Goal: Transaction & Acquisition: Book appointment/travel/reservation

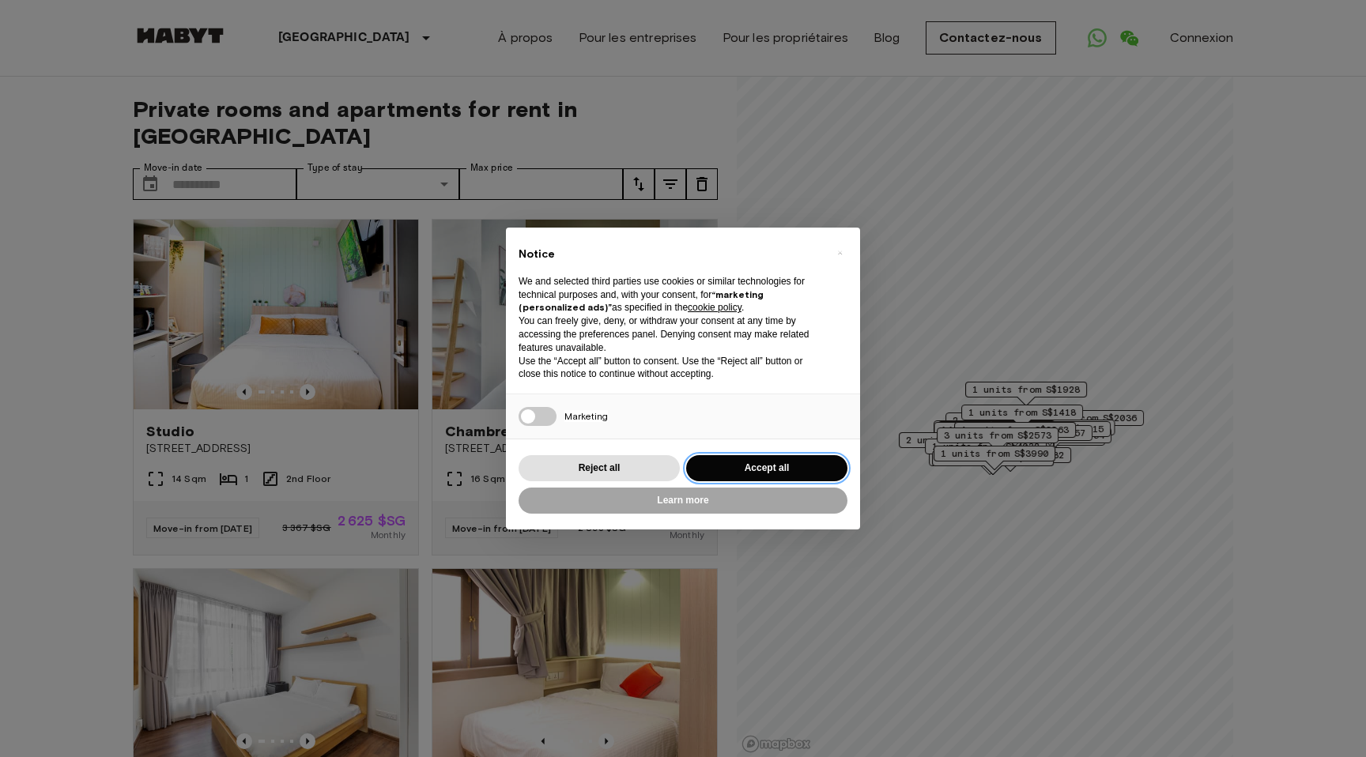
click at [753, 473] on button "Accept all" at bounding box center [766, 468] width 161 height 26
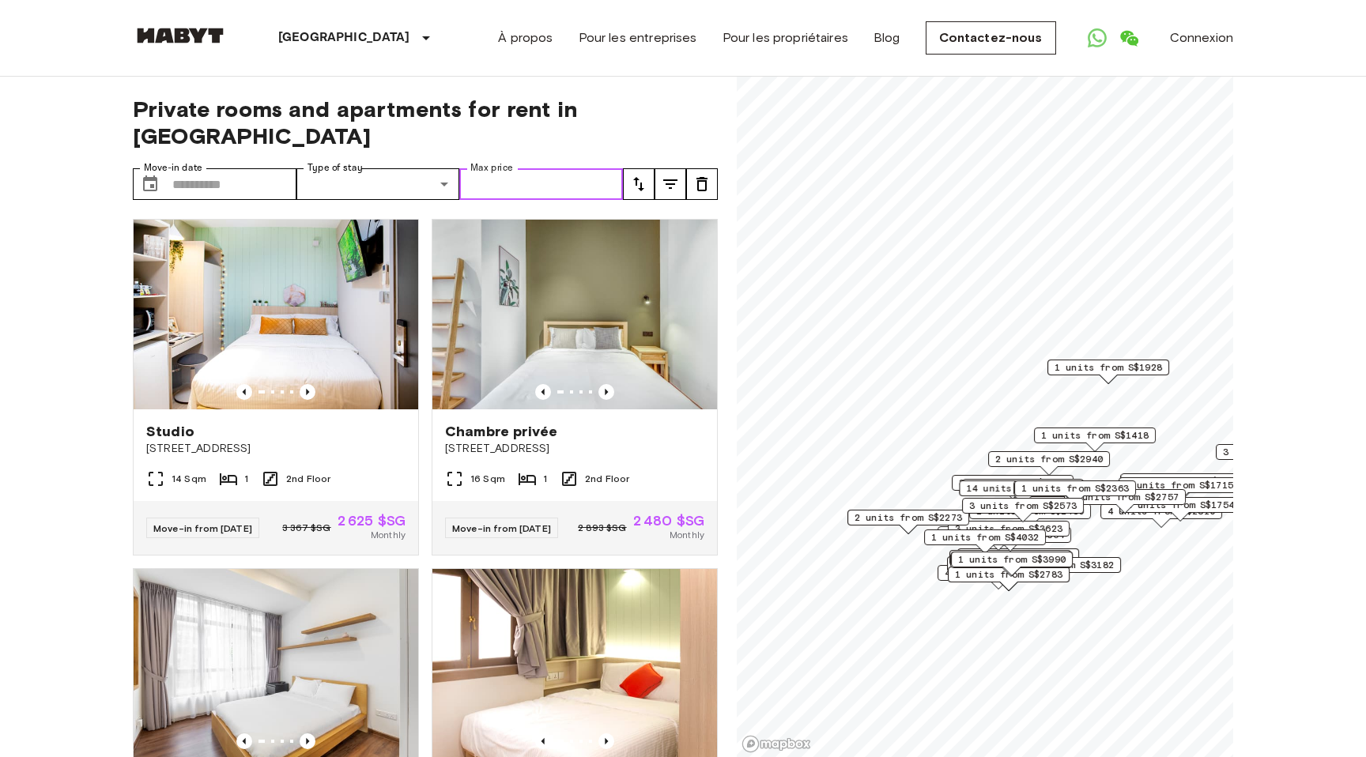
click at [591, 168] on input "Max price" at bounding box center [541, 184] width 164 height 32
click at [309, 384] on icon "Previous image" at bounding box center [308, 392] width 16 height 16
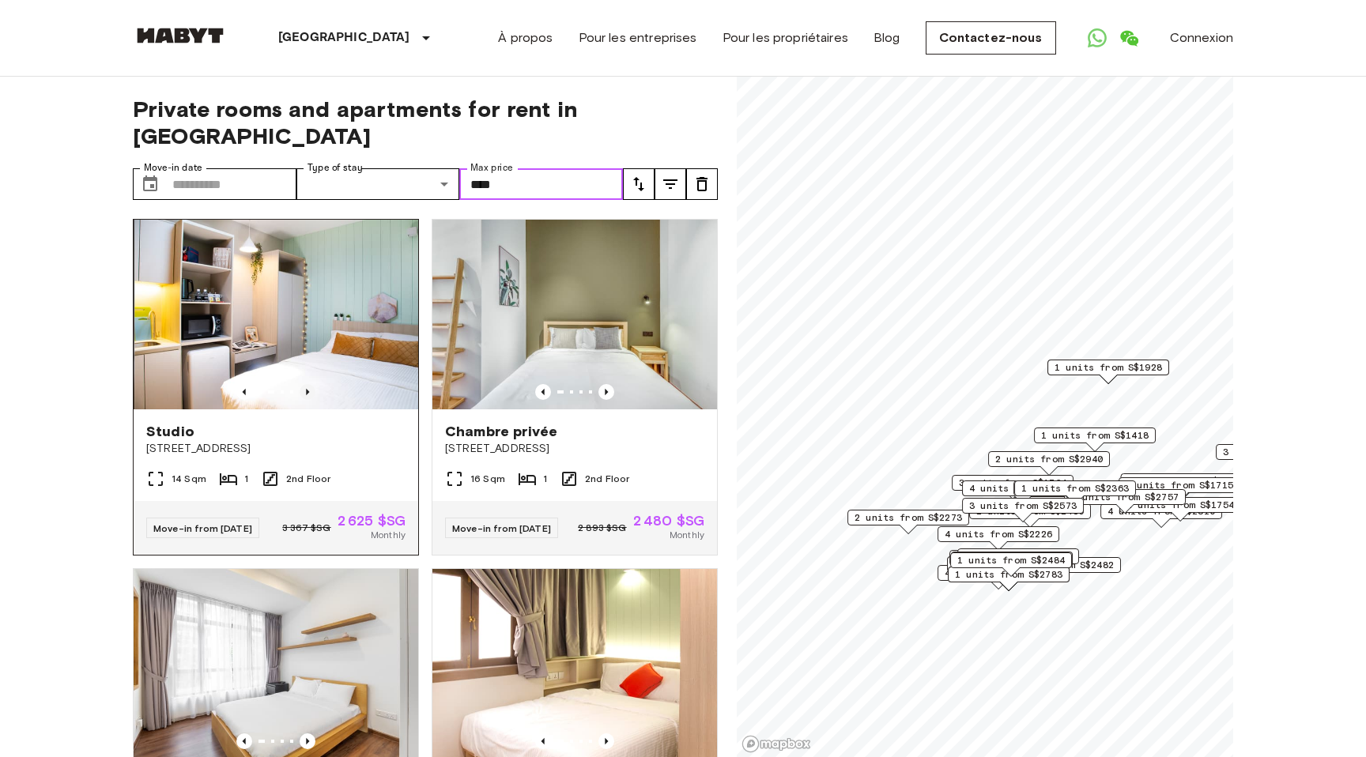
click at [309, 384] on icon "Previous image" at bounding box center [308, 392] width 16 height 16
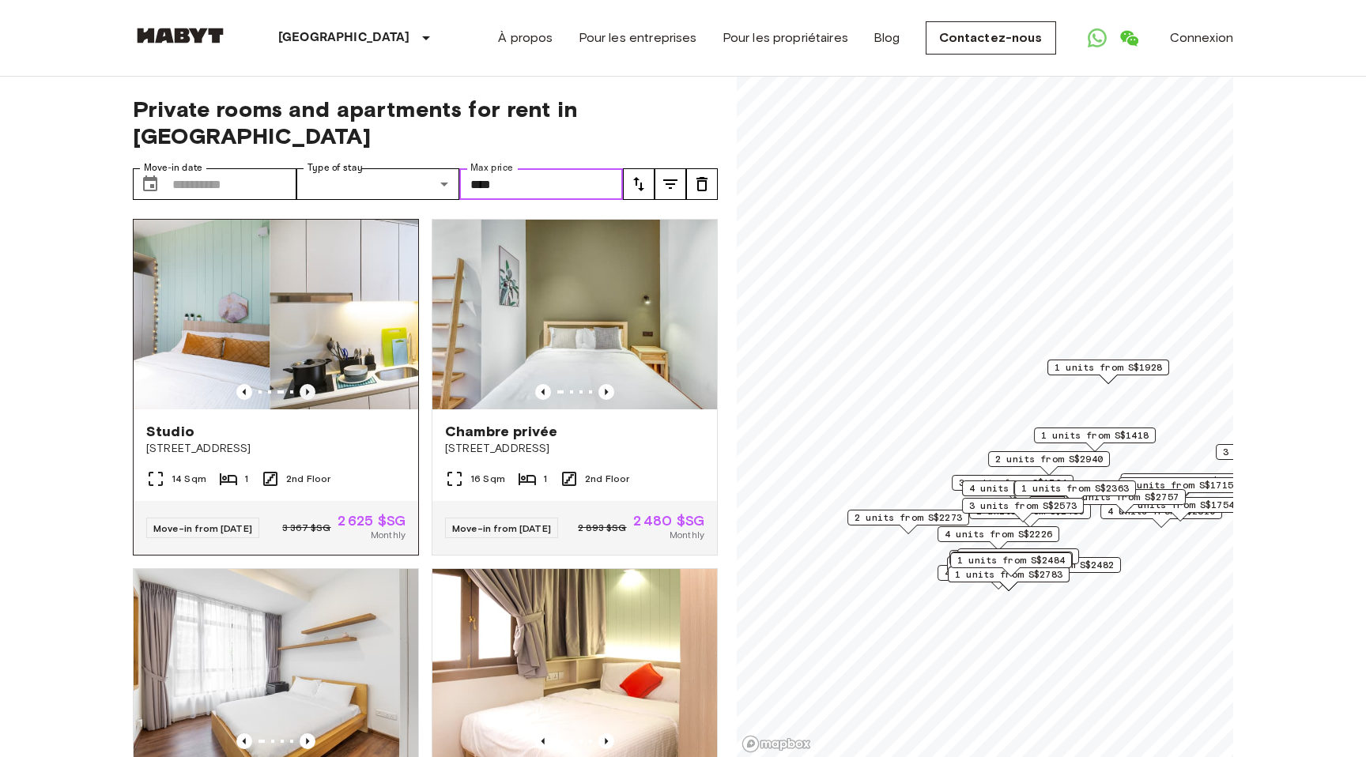
click at [309, 384] on icon "Previous image" at bounding box center [308, 392] width 16 height 16
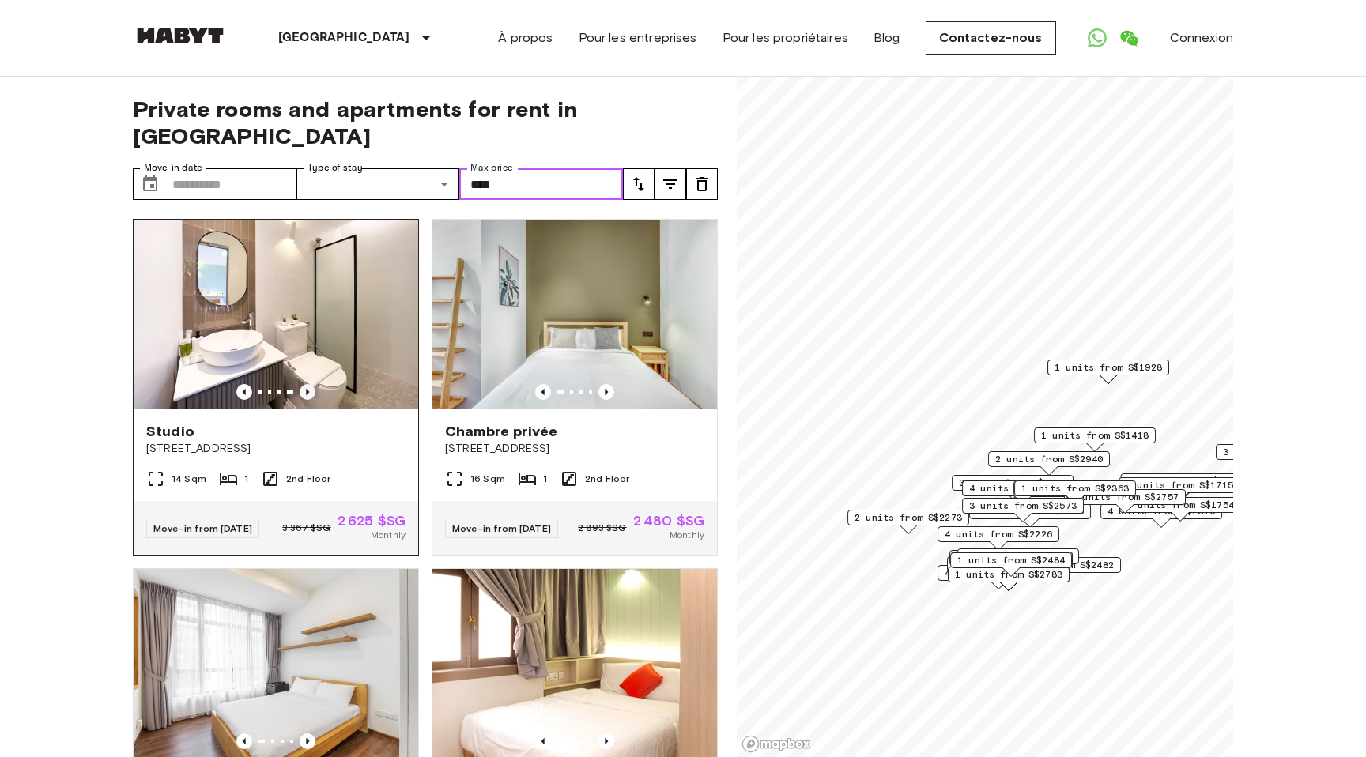
click at [309, 384] on icon "Previous image" at bounding box center [308, 392] width 16 height 16
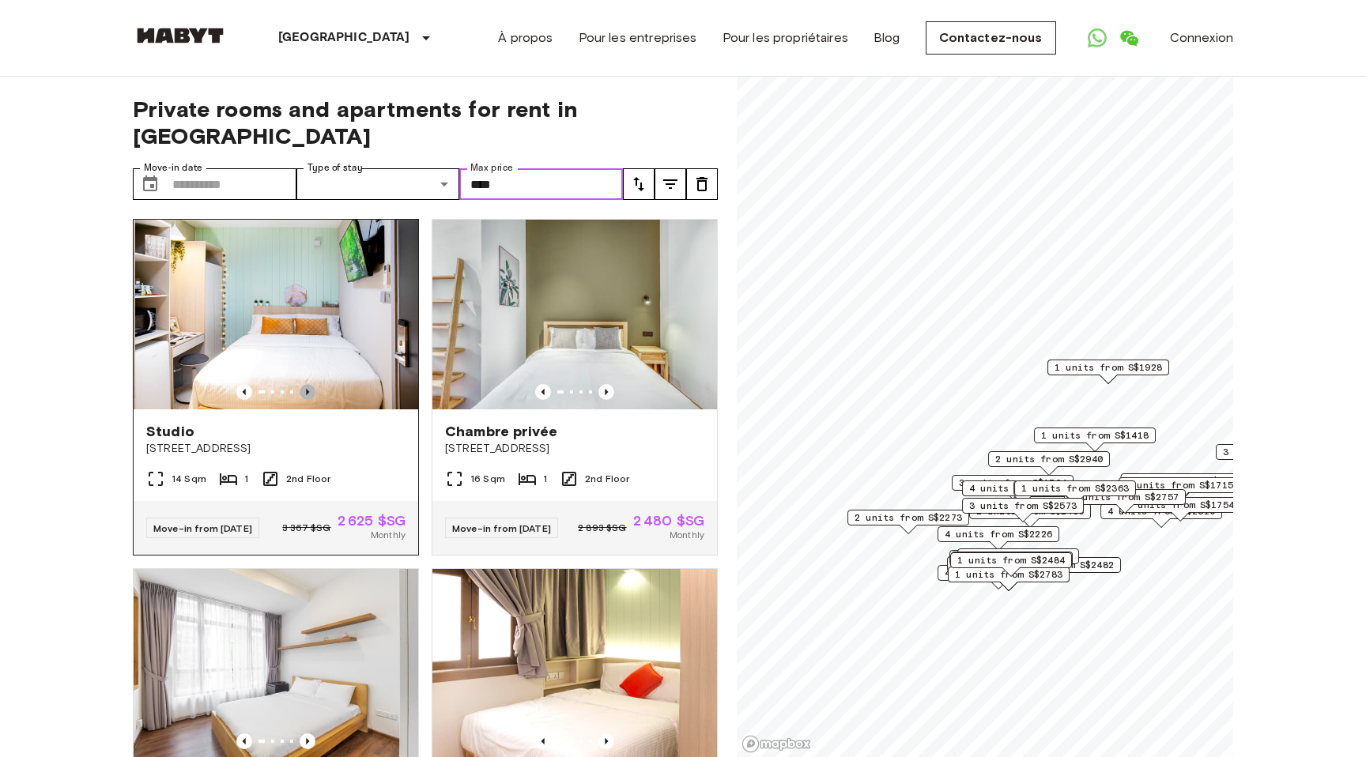
click at [309, 384] on icon "Previous image" at bounding box center [308, 392] width 16 height 16
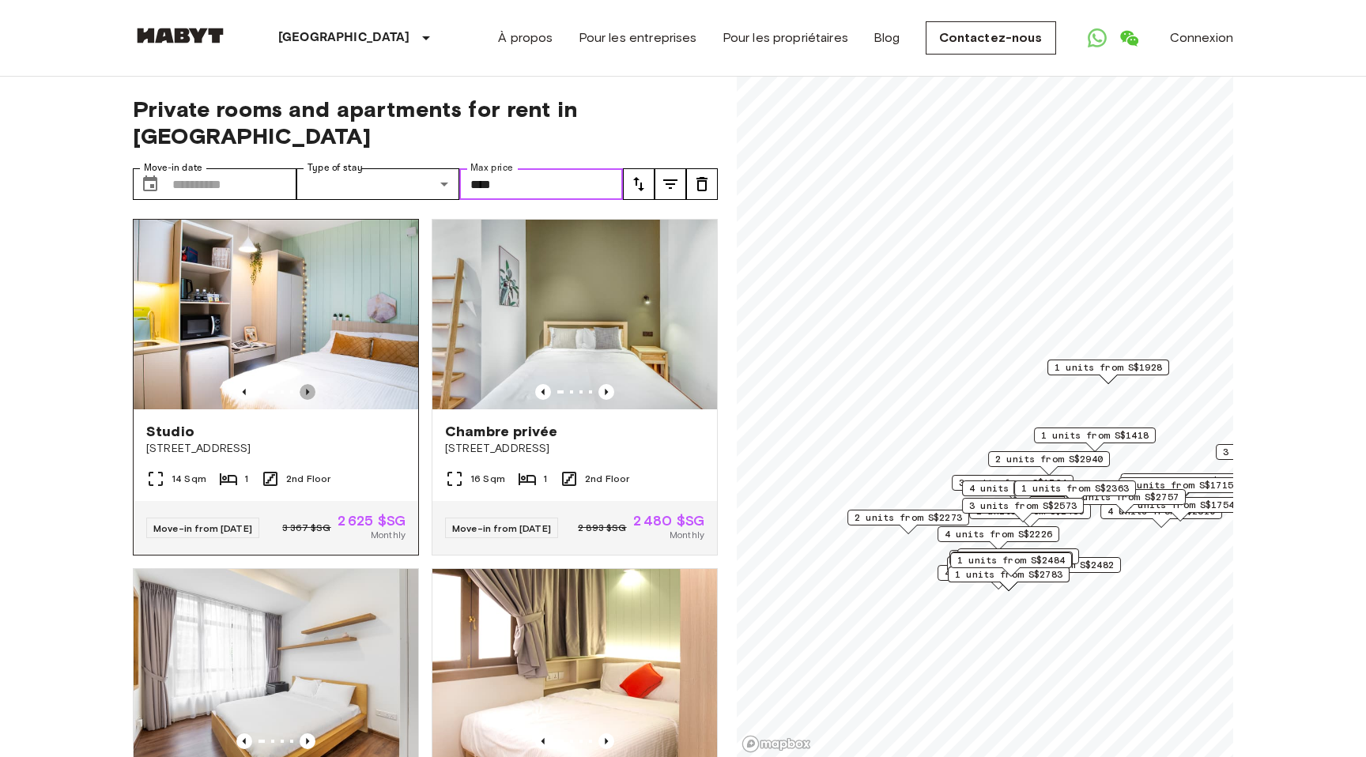
click at [309, 384] on icon "Previous image" at bounding box center [308, 392] width 16 height 16
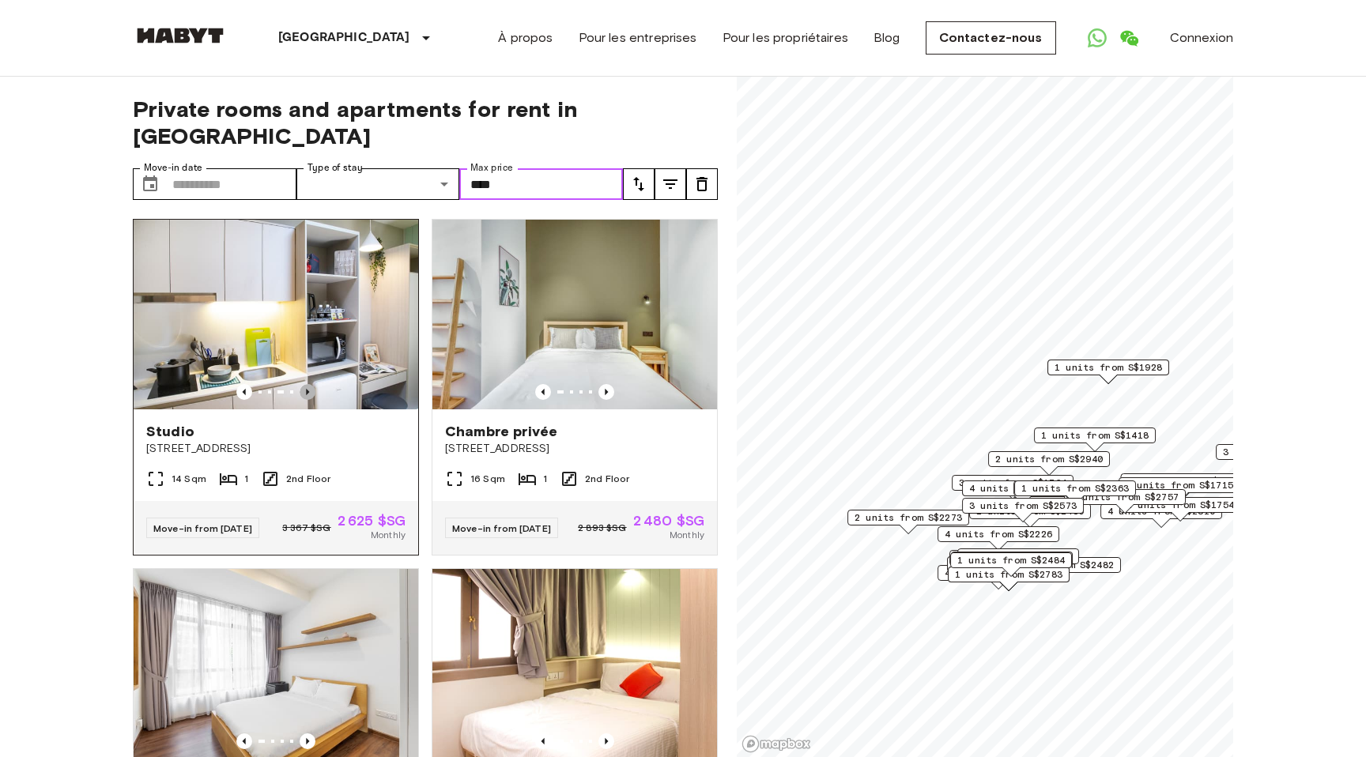
click at [309, 384] on icon "Previous image" at bounding box center [308, 392] width 16 height 16
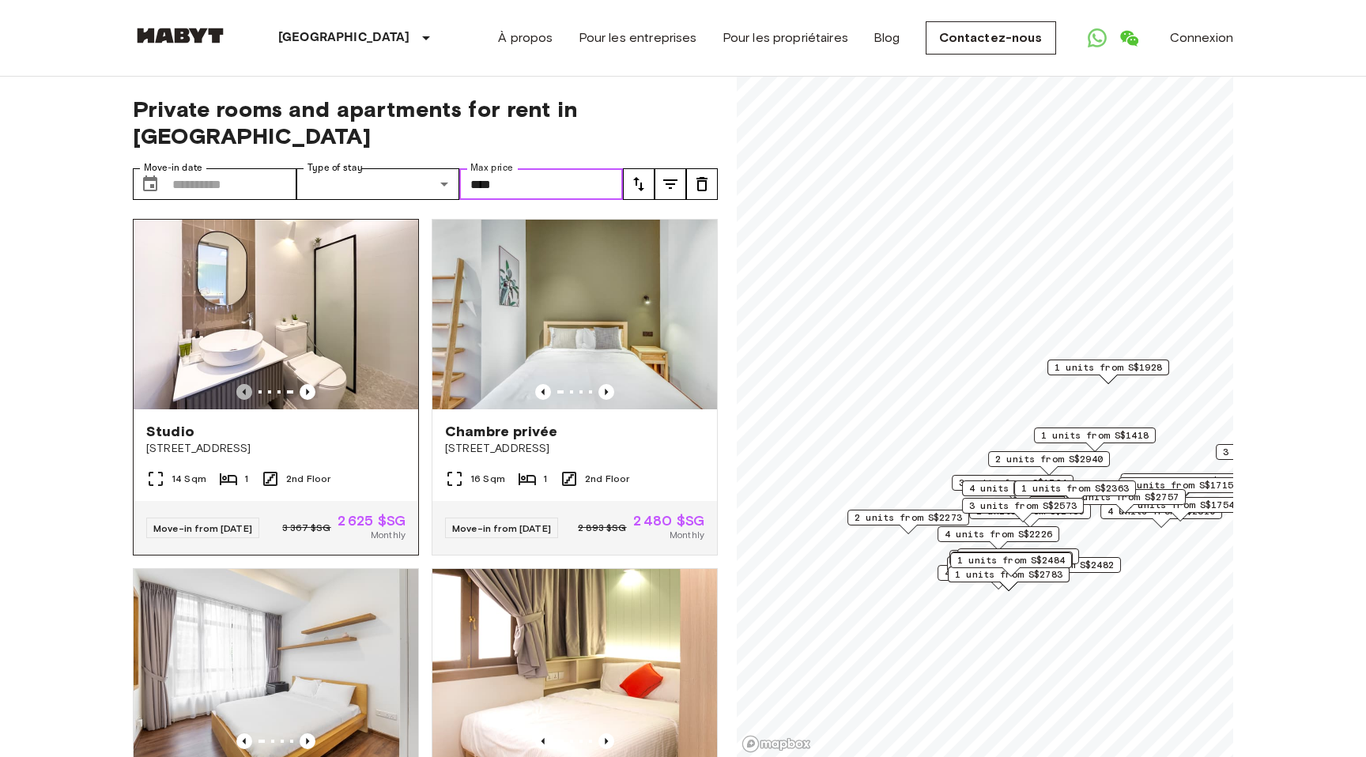
click at [247, 384] on icon "Previous image" at bounding box center [244, 392] width 16 height 16
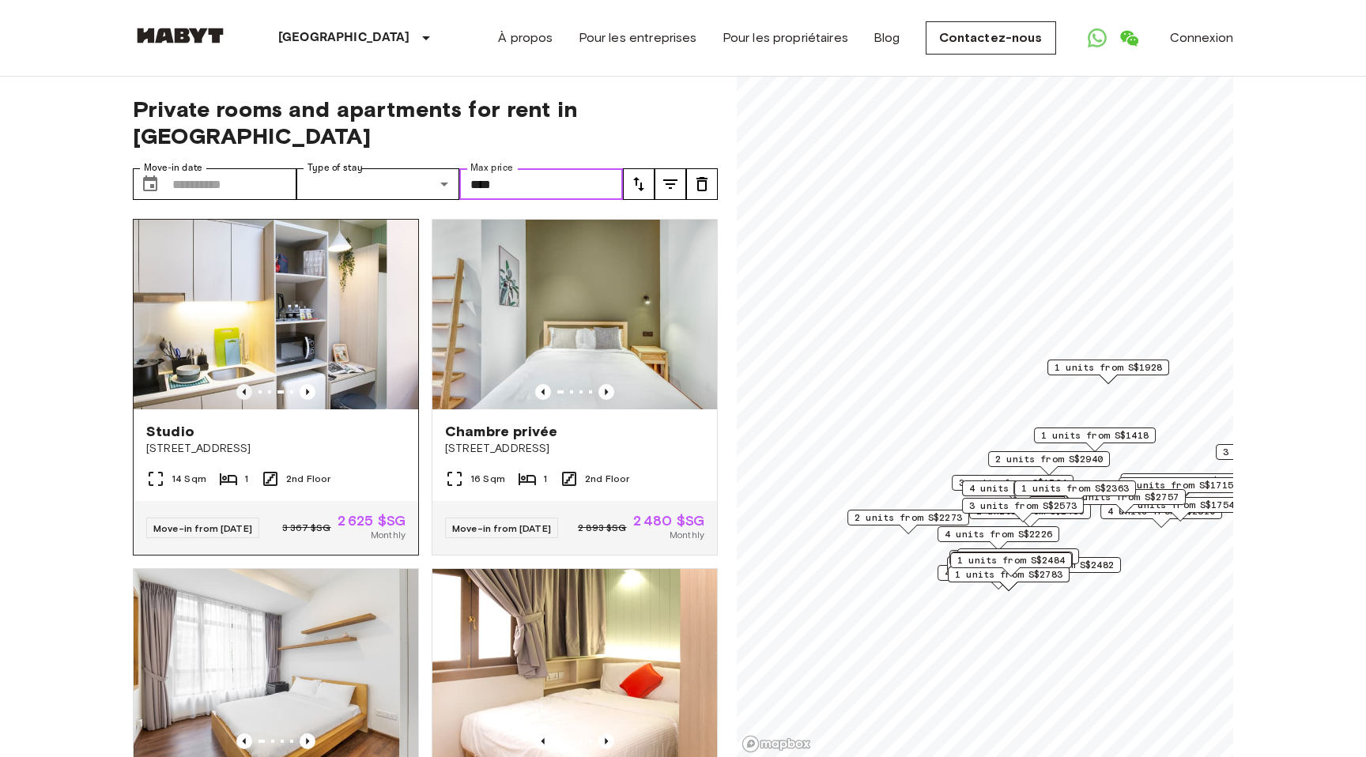
click at [247, 384] on icon "Previous image" at bounding box center [244, 392] width 16 height 16
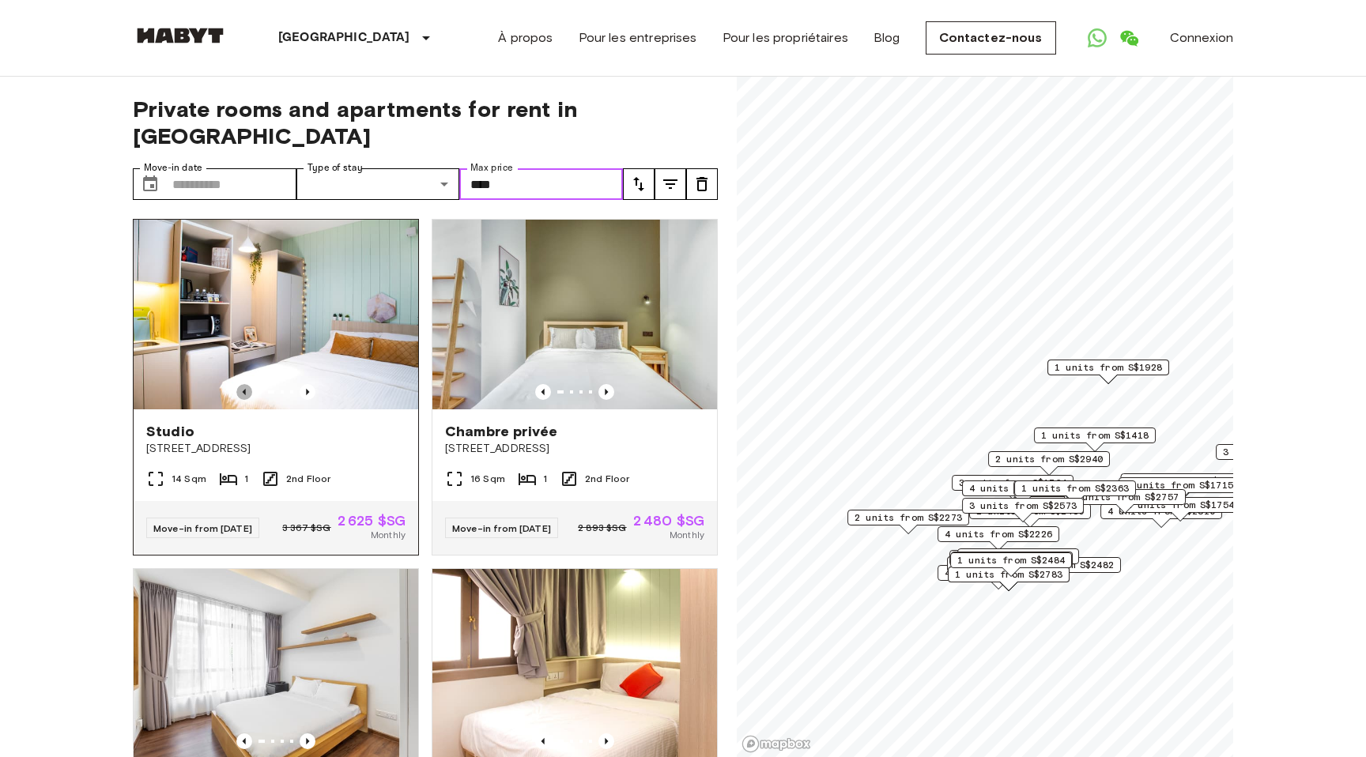
click at [247, 384] on icon "Previous image" at bounding box center [244, 392] width 16 height 16
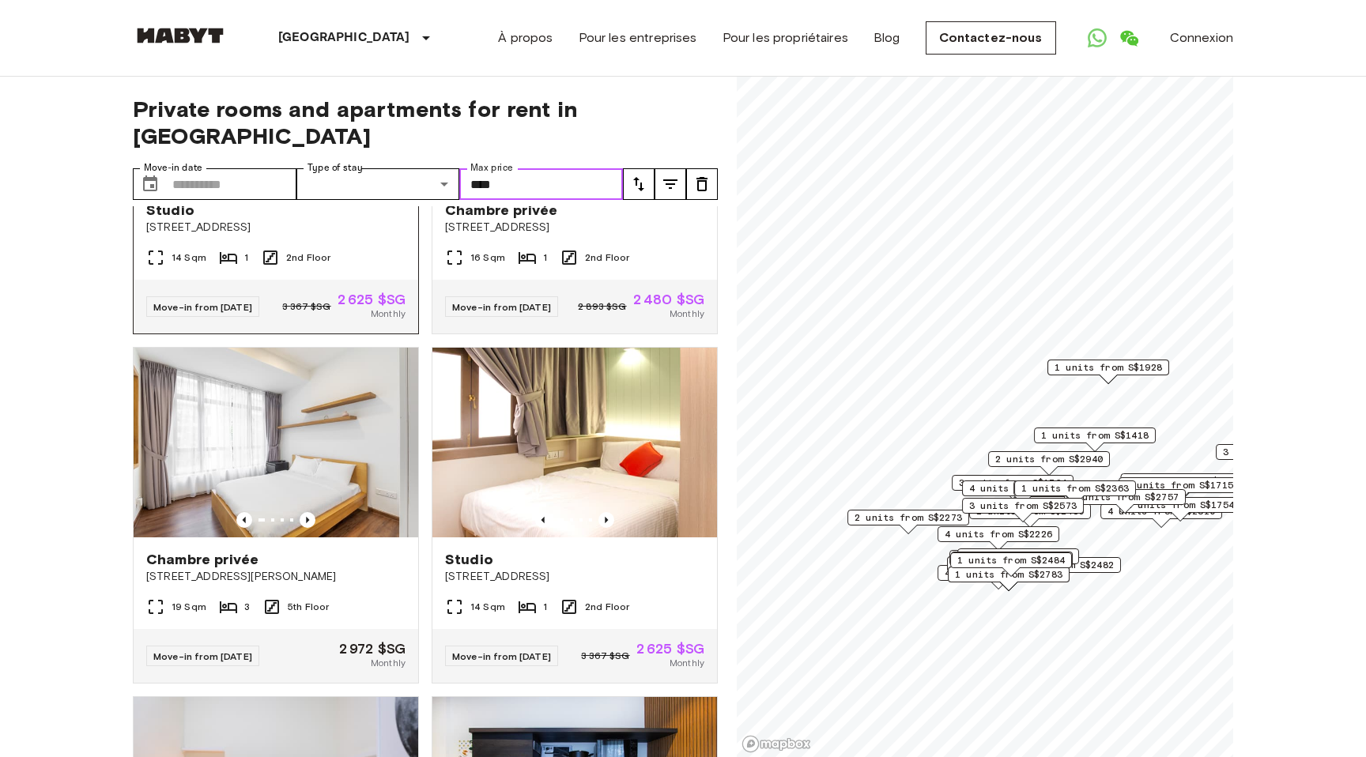
scroll to position [243, 0]
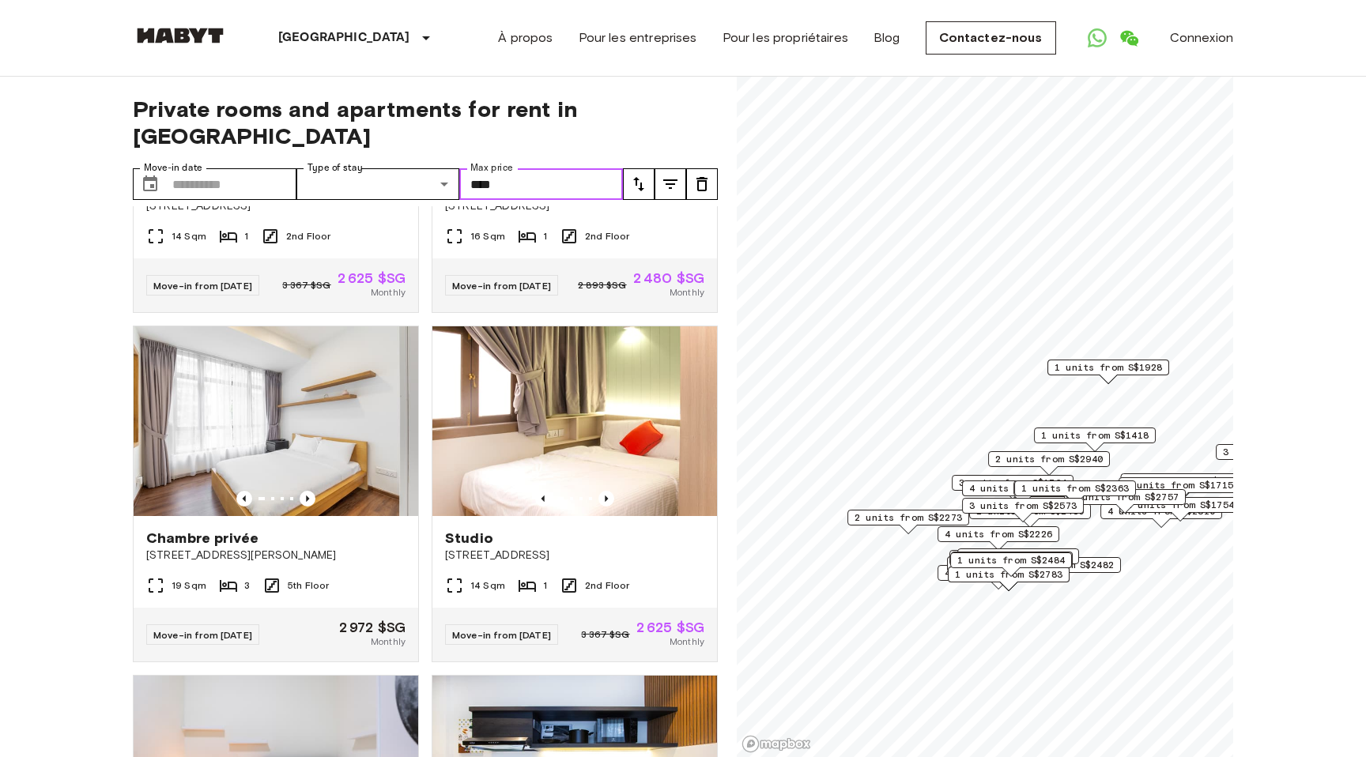
type input "****"
click at [666, 179] on icon "tune" at bounding box center [670, 183] width 14 height 9
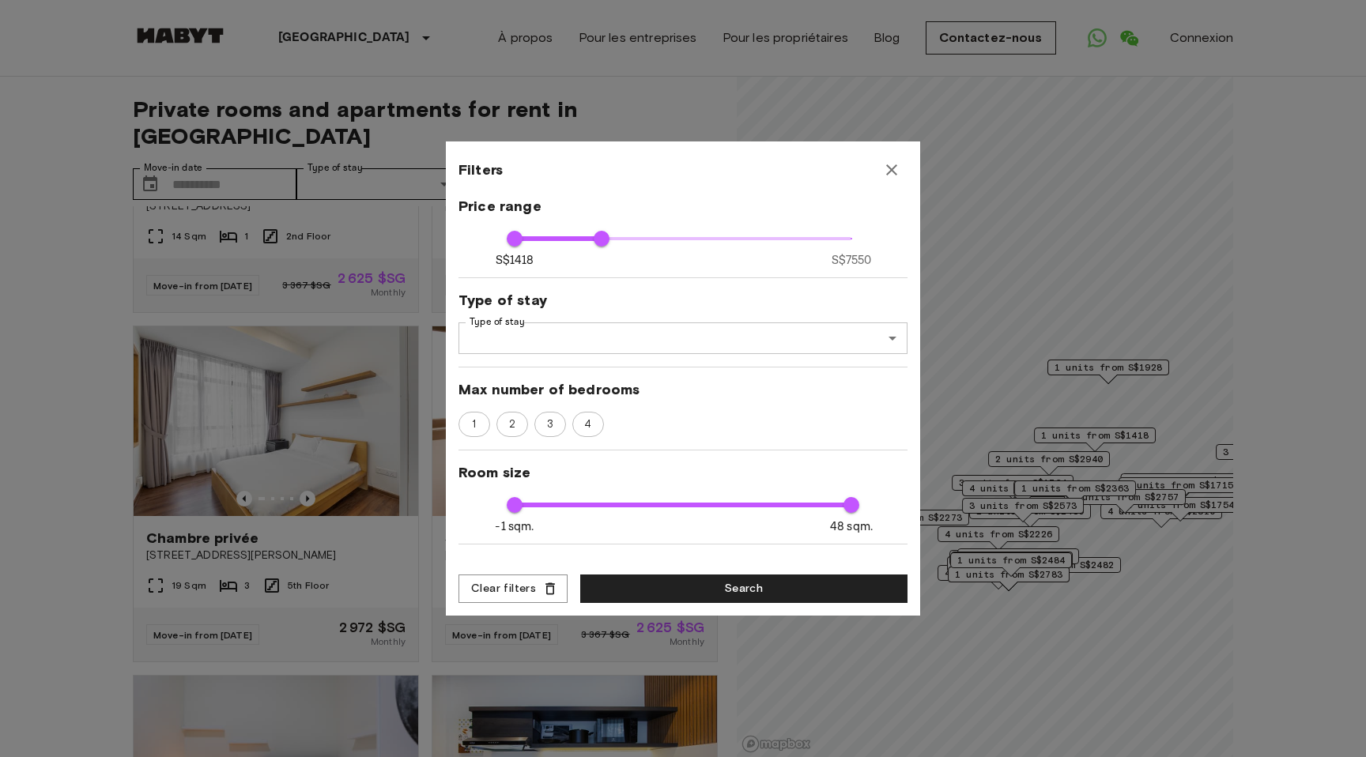
scroll to position [97, 0]
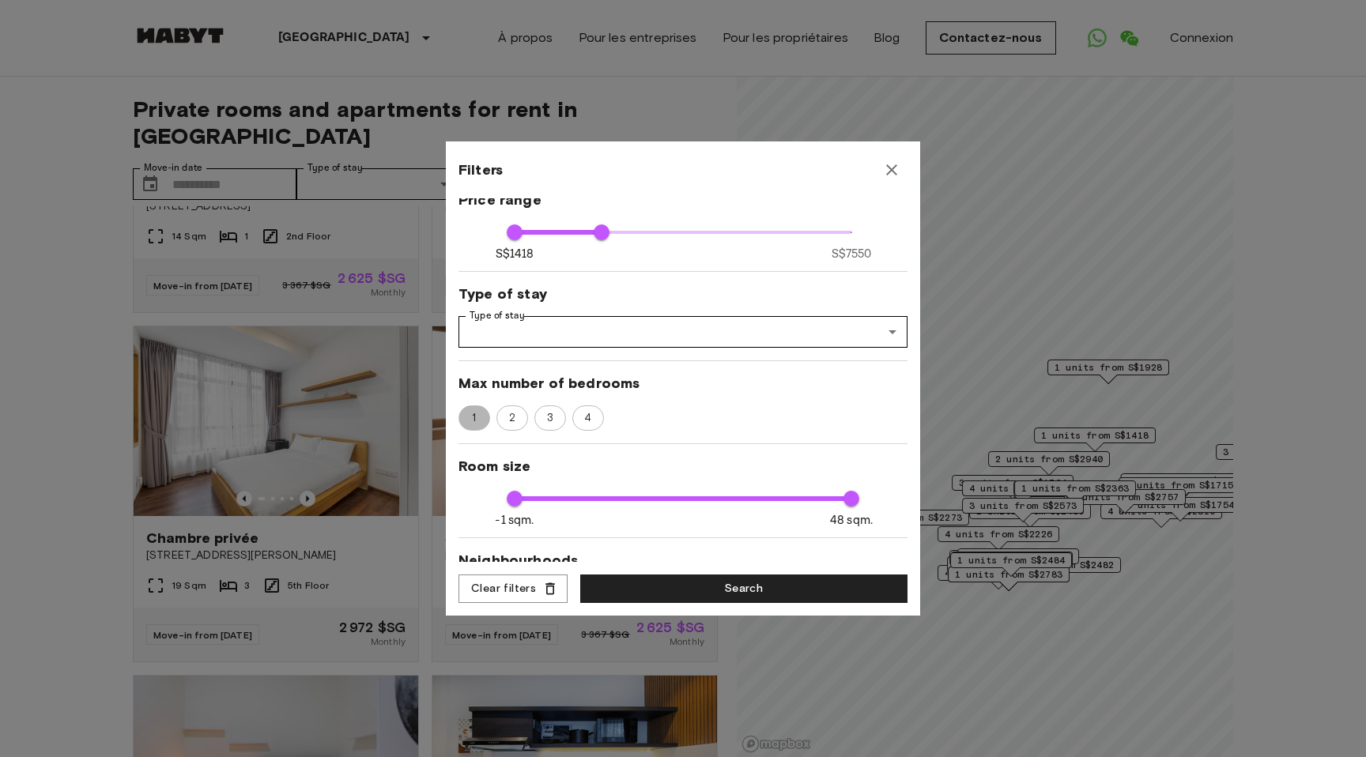
click at [481, 420] on span "1" at bounding box center [473, 418] width 21 height 16
type input "****"
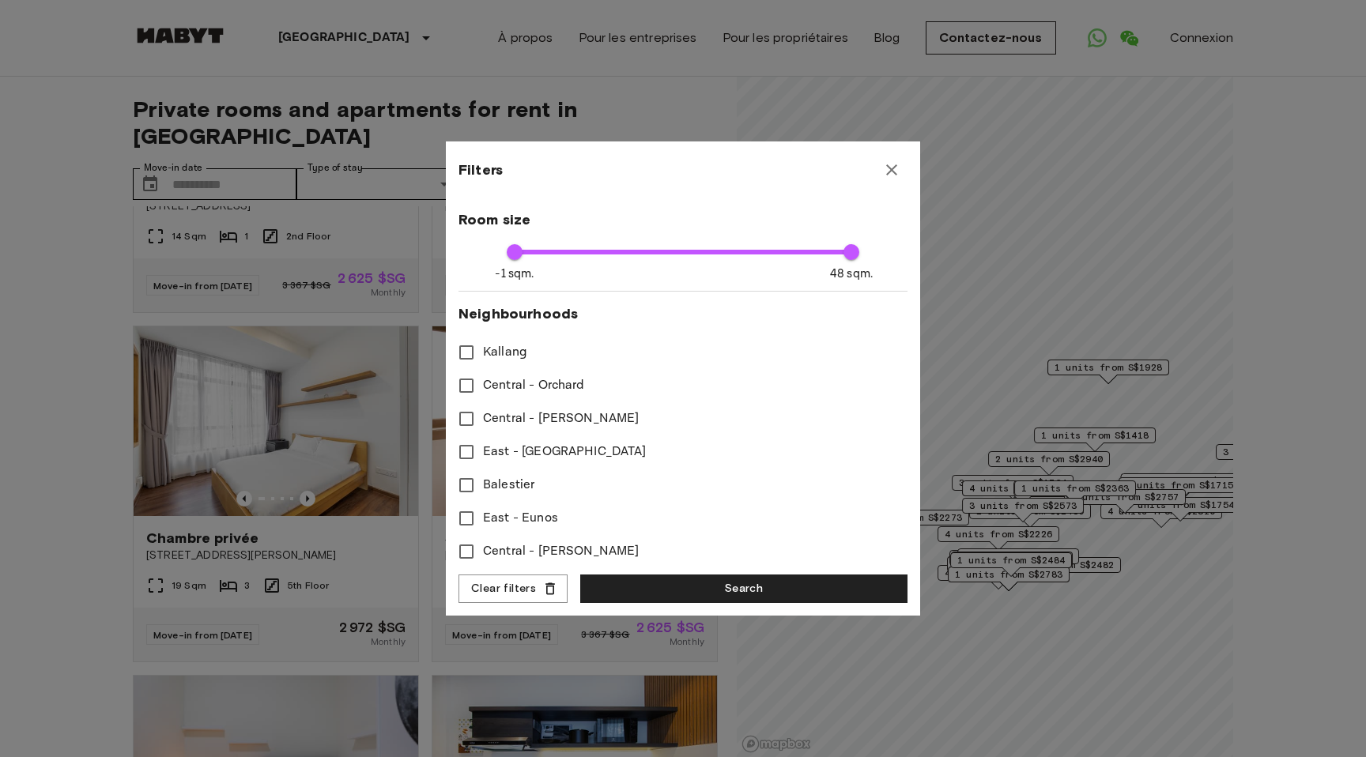
scroll to position [682, 0]
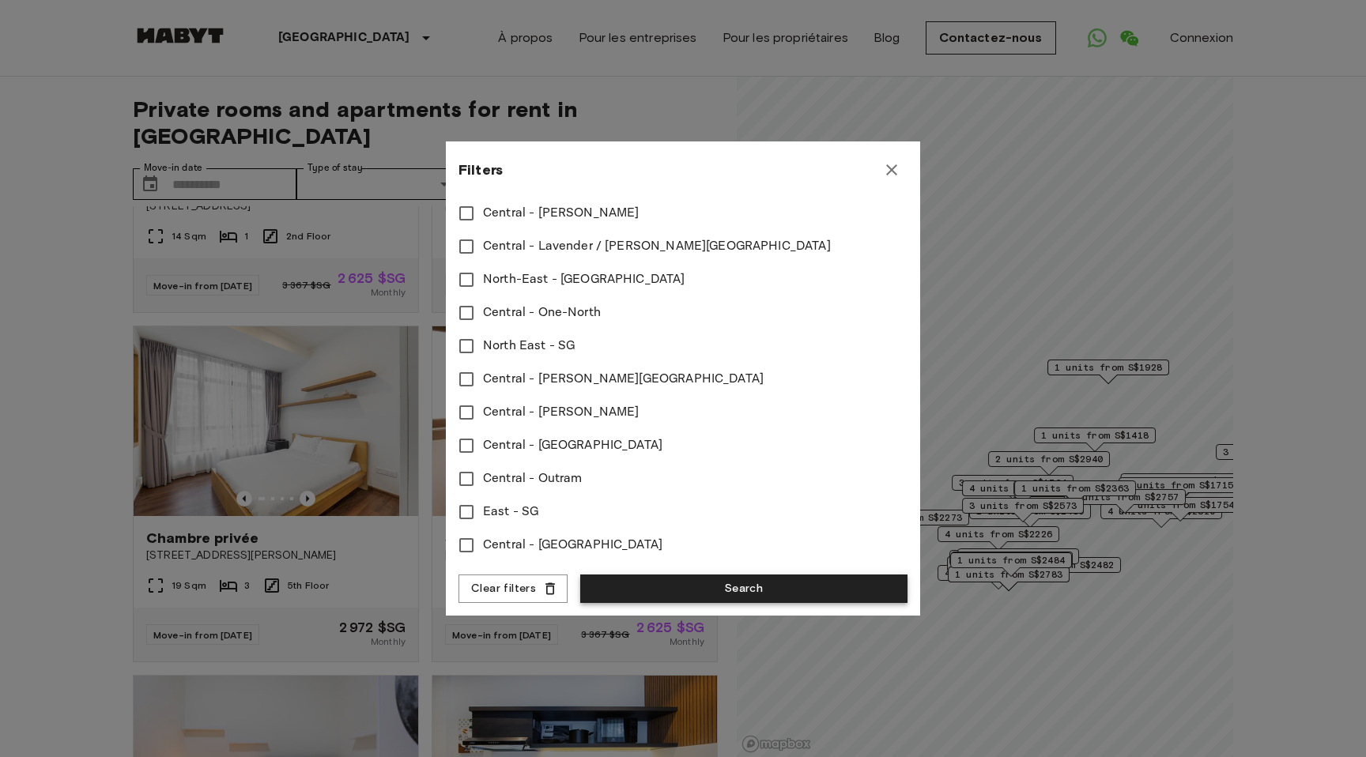
click at [725, 596] on button "Search" at bounding box center [743, 589] width 327 height 29
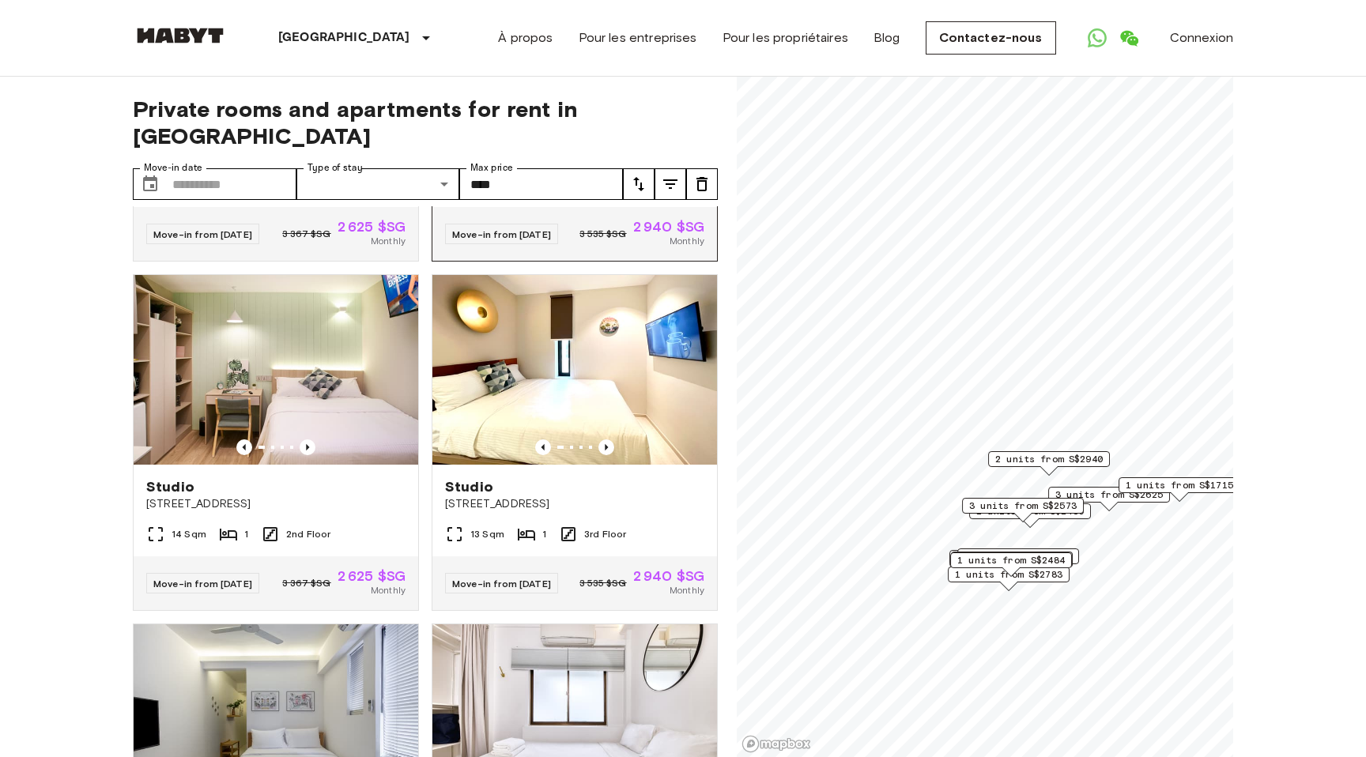
scroll to position [662, 0]
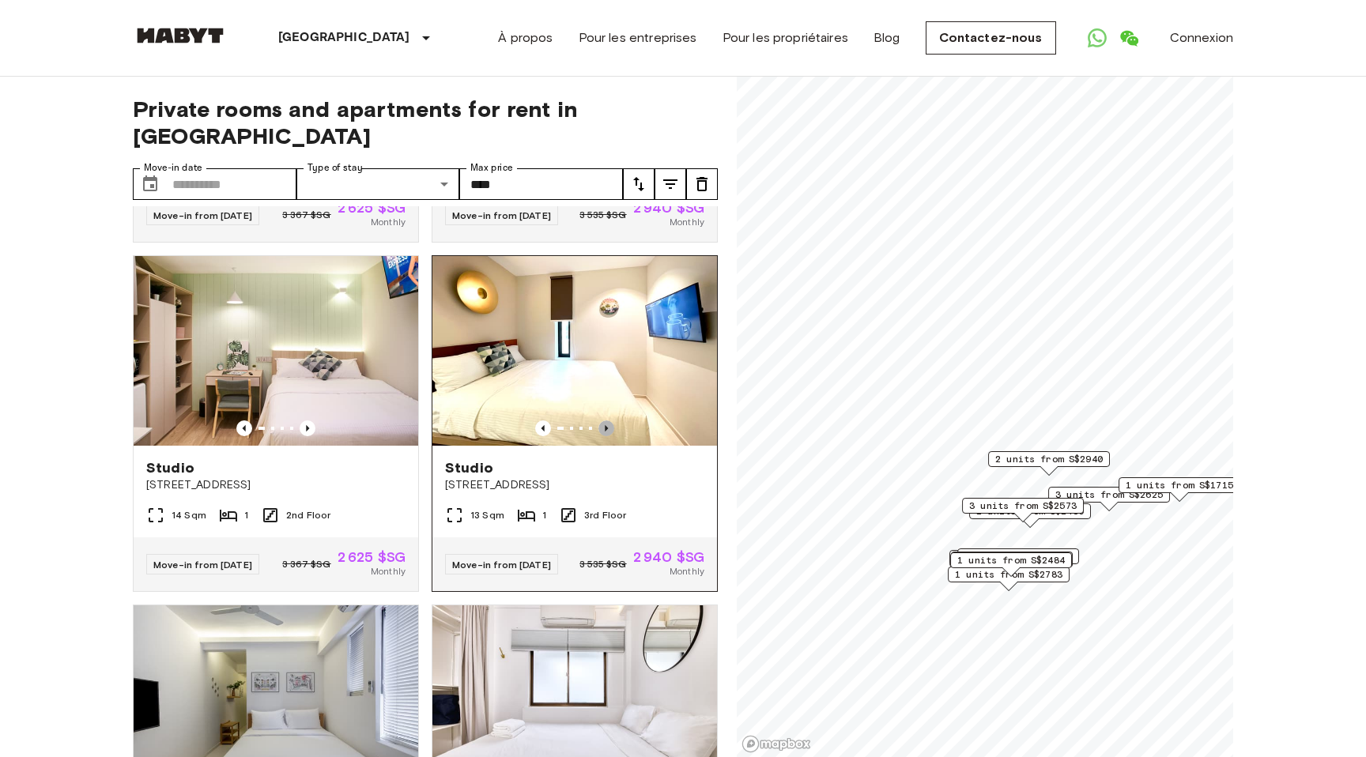
click at [607, 421] on icon "Previous image" at bounding box center [606, 429] width 16 height 16
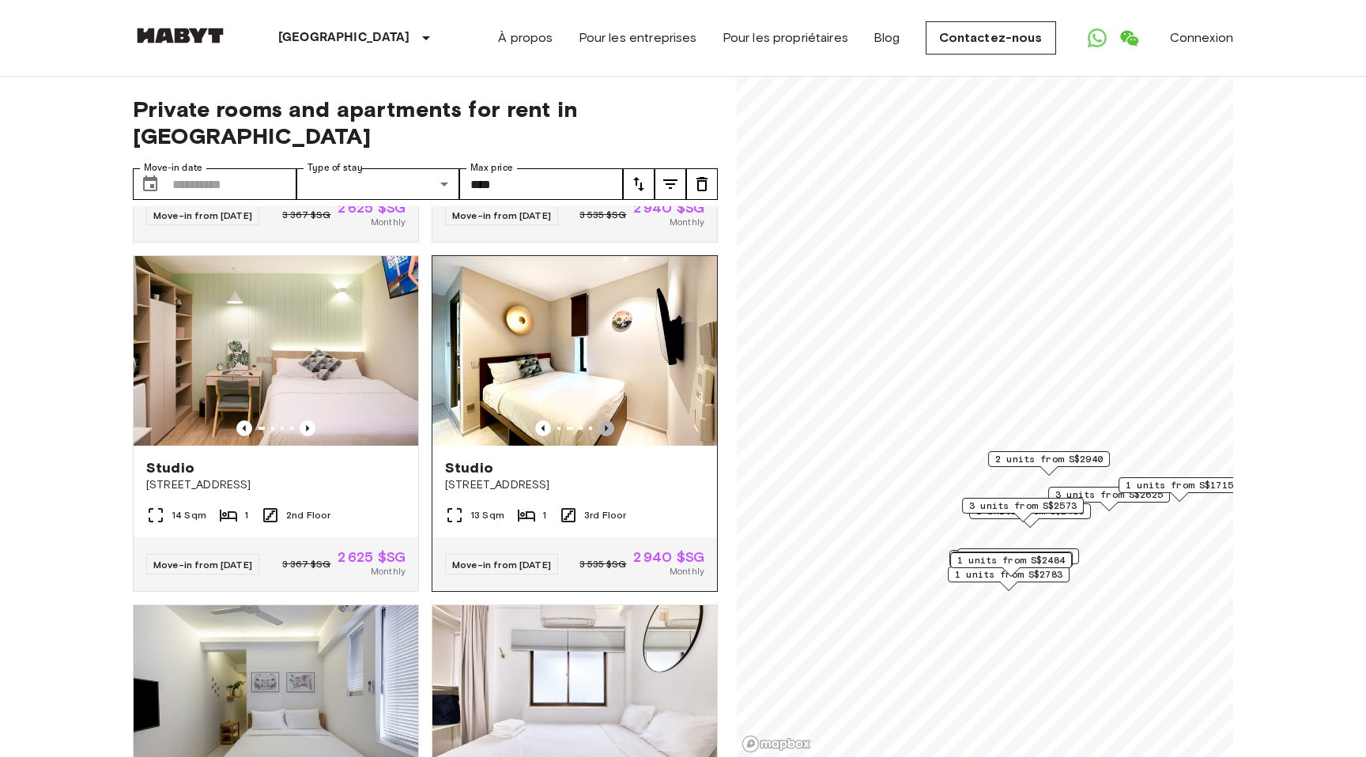
click at [607, 421] on icon "Previous image" at bounding box center [606, 429] width 16 height 16
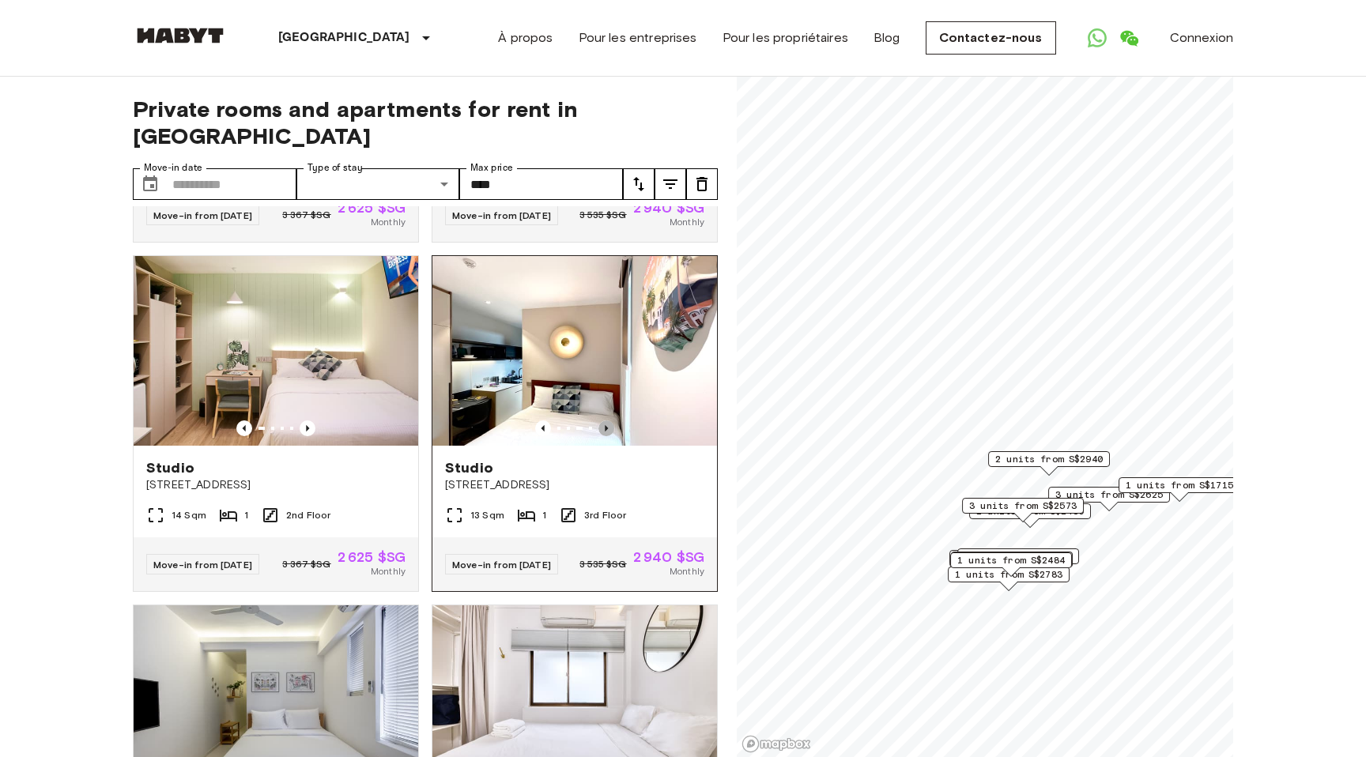
click at [607, 425] on icon "Previous image" at bounding box center [606, 428] width 3 height 6
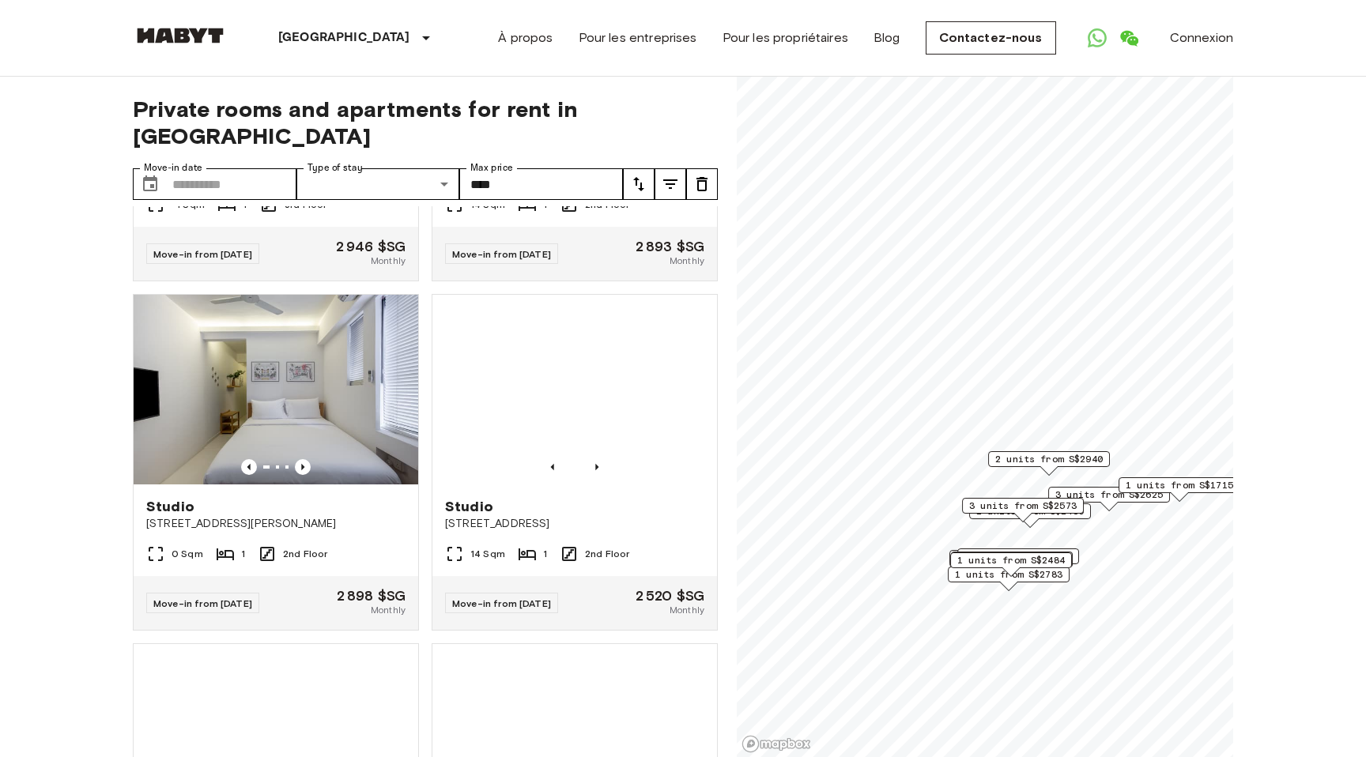
scroll to position [2023, 0]
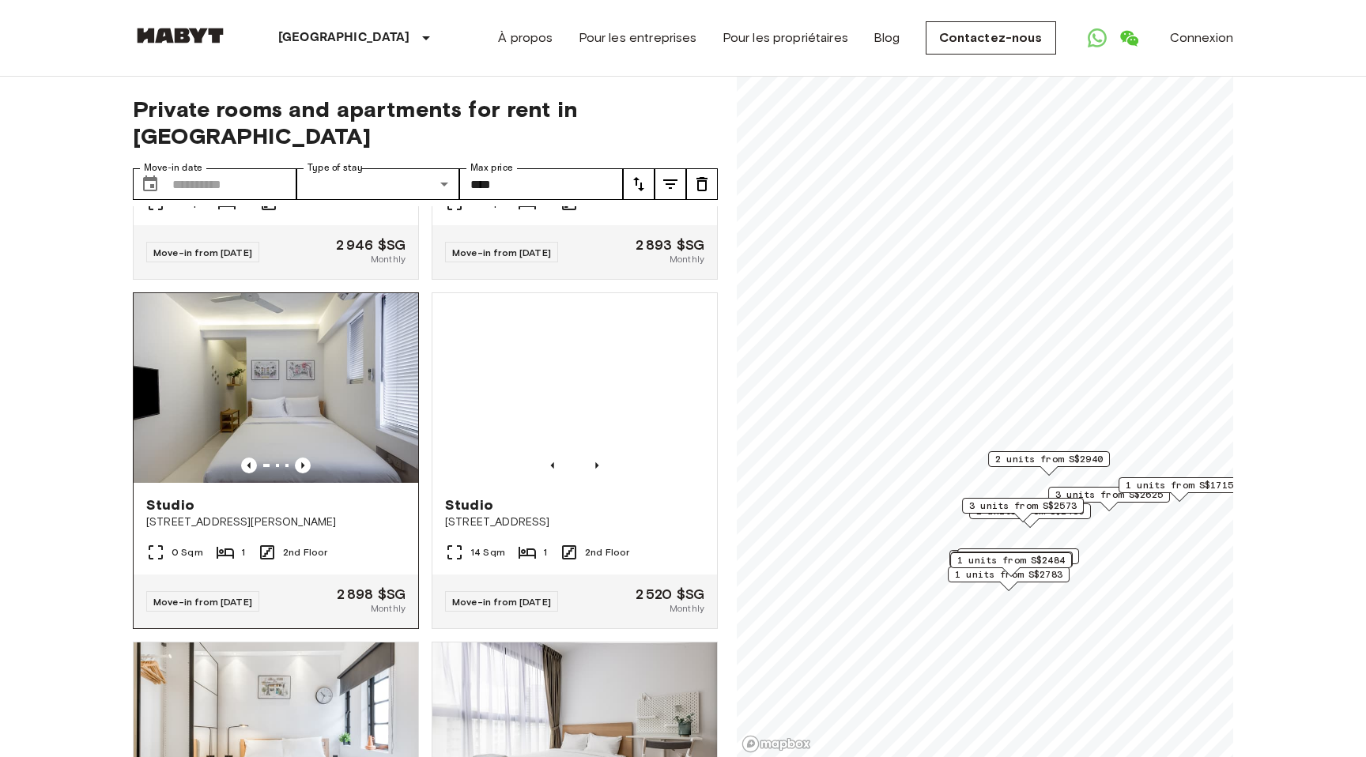
click at [302, 452] on img at bounding box center [276, 388] width 285 height 190
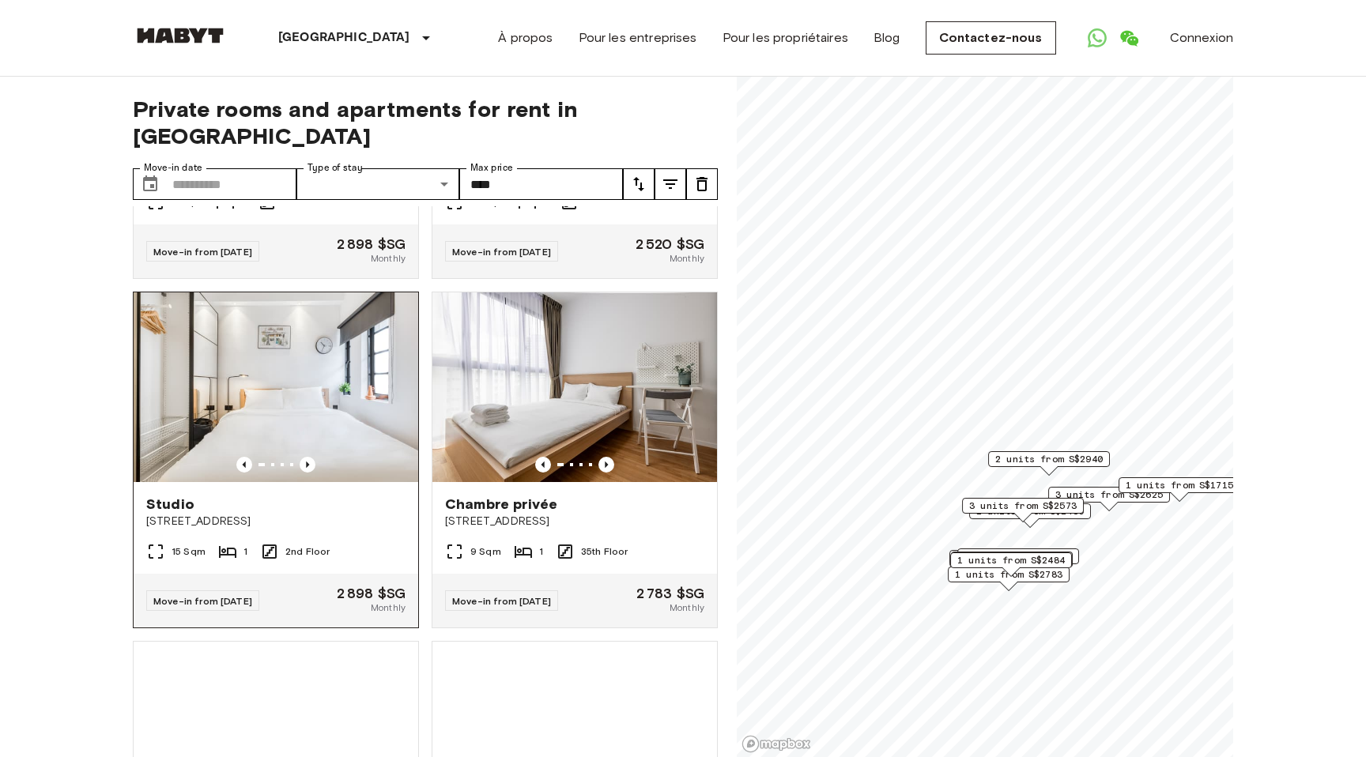
scroll to position [2371, 0]
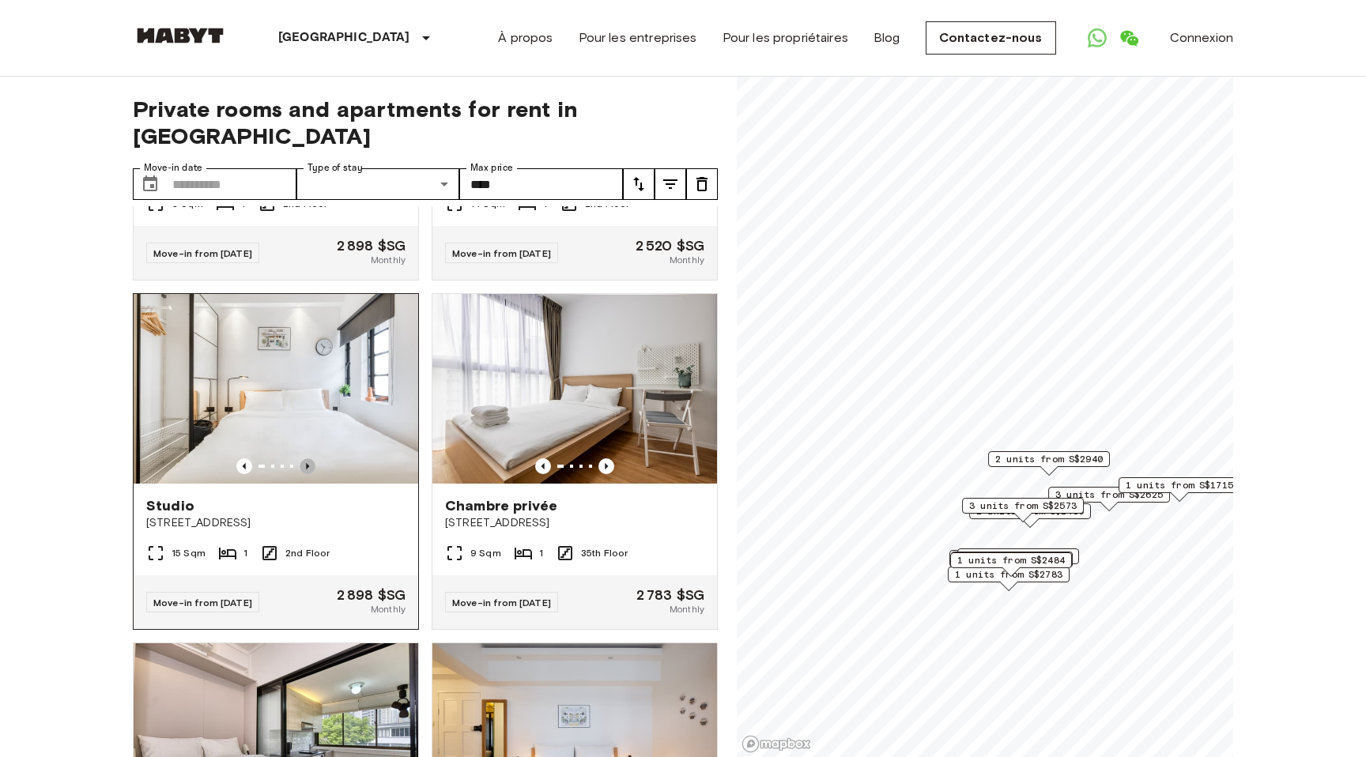
click at [307, 463] on icon "Previous image" at bounding box center [307, 466] width 3 height 6
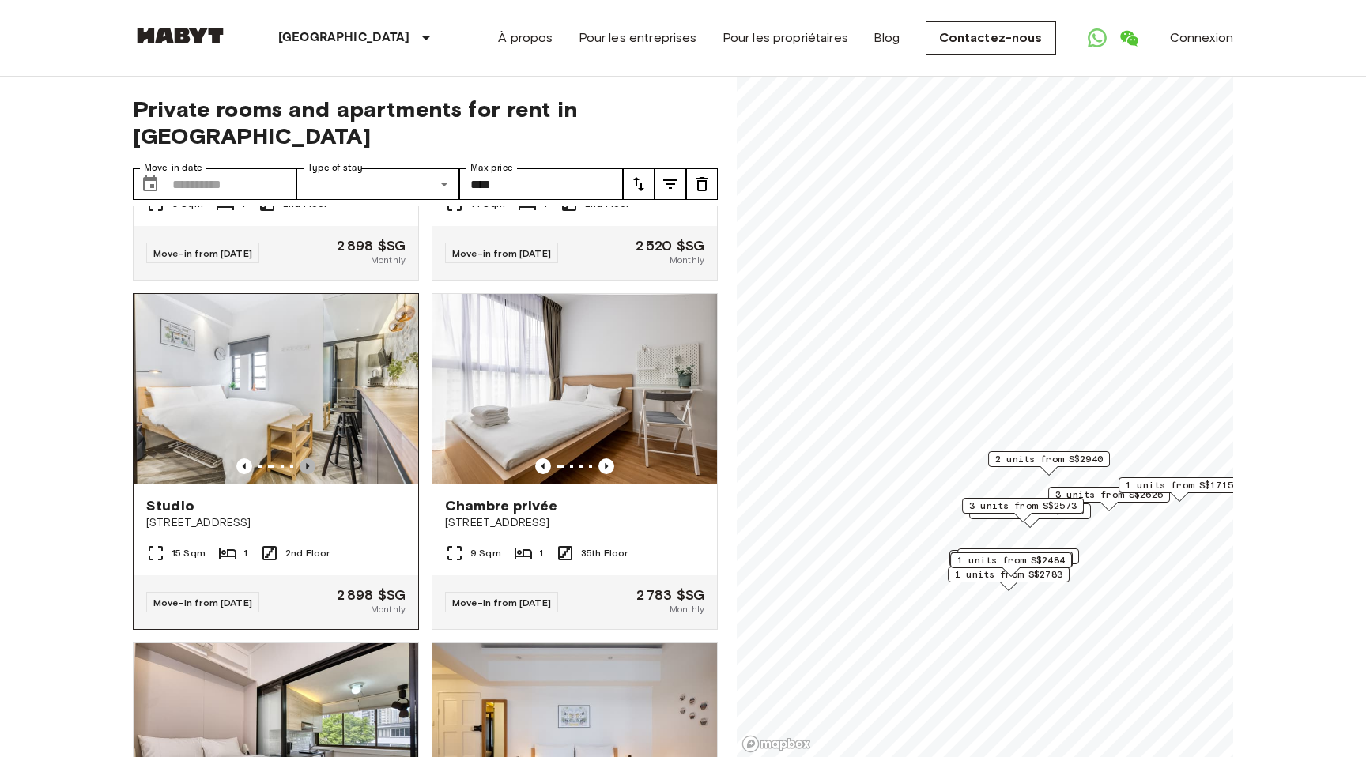
click at [307, 463] on icon "Previous image" at bounding box center [307, 466] width 3 height 6
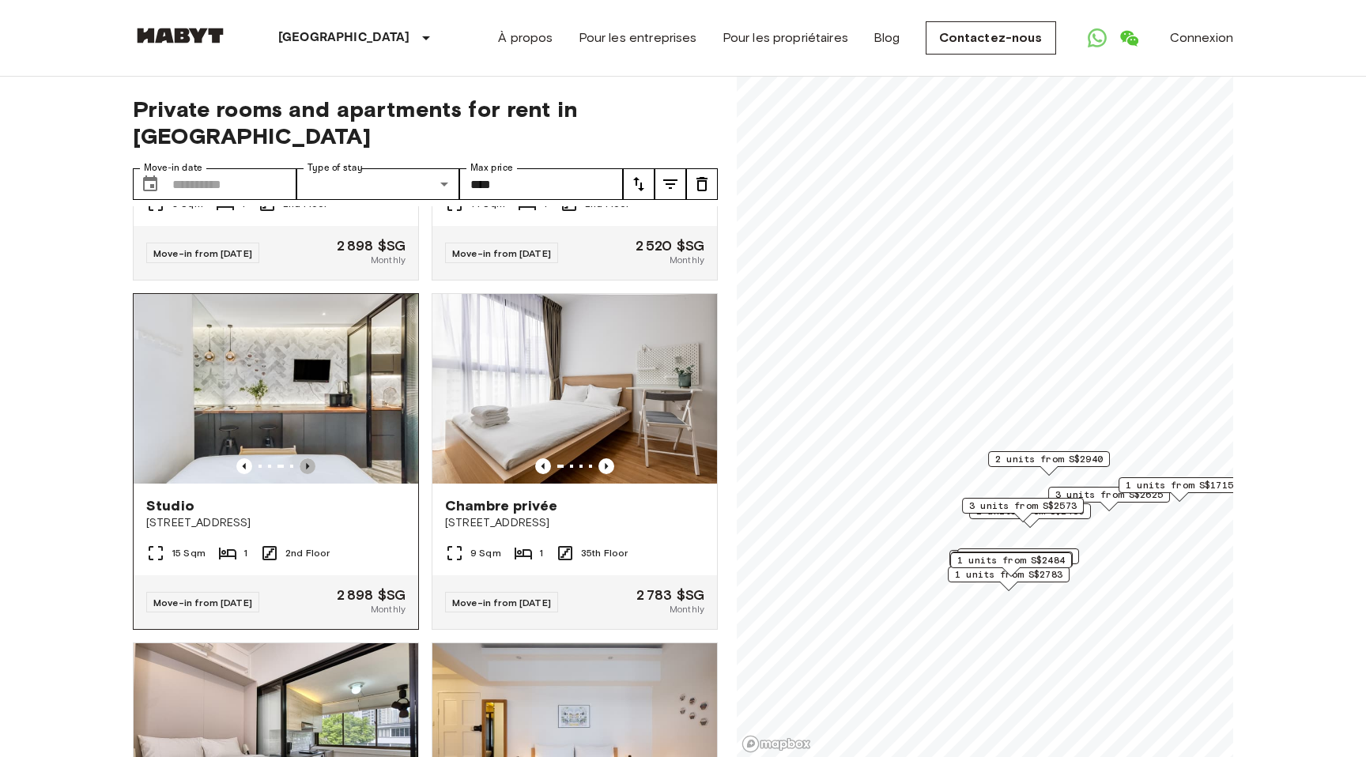
click at [307, 463] on icon "Previous image" at bounding box center [307, 466] width 3 height 6
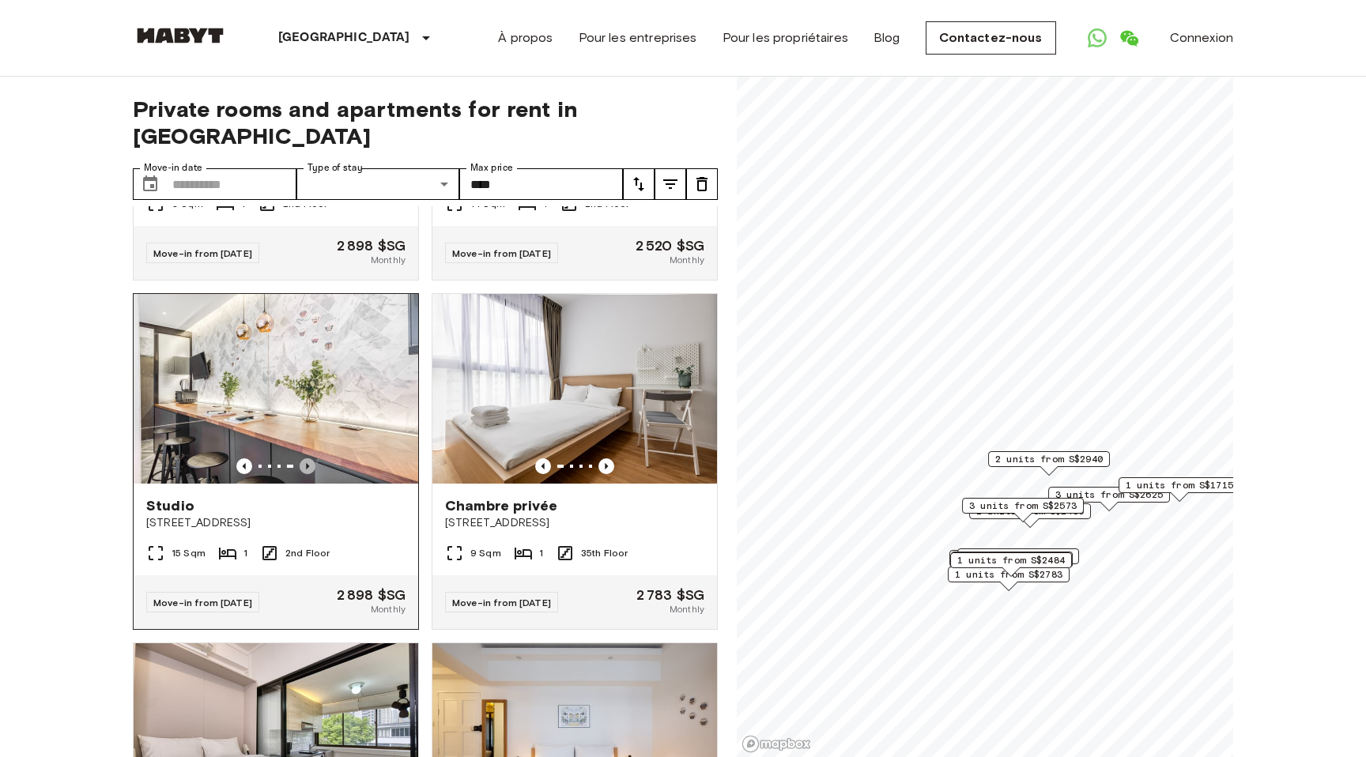
click at [315, 458] on icon "Previous image" at bounding box center [308, 466] width 16 height 16
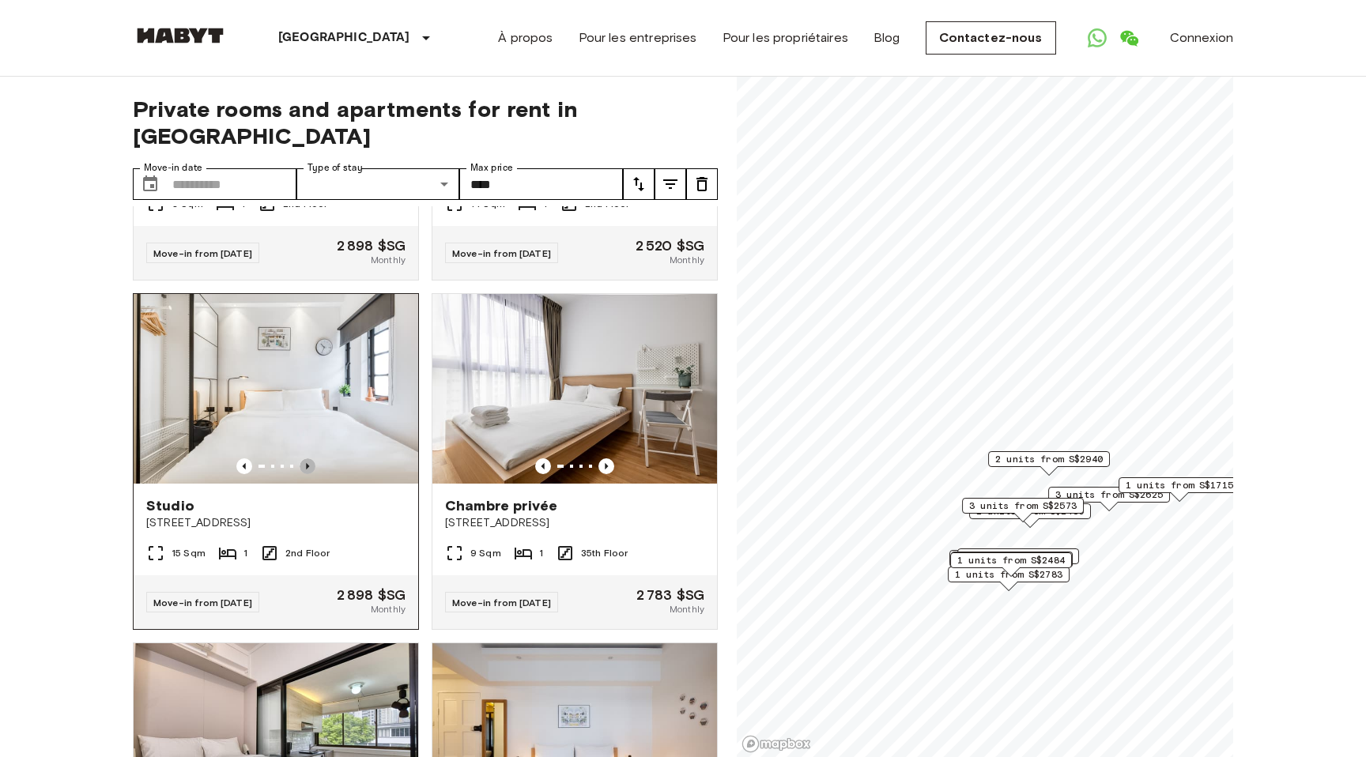
click at [315, 458] on icon "Previous image" at bounding box center [308, 466] width 16 height 16
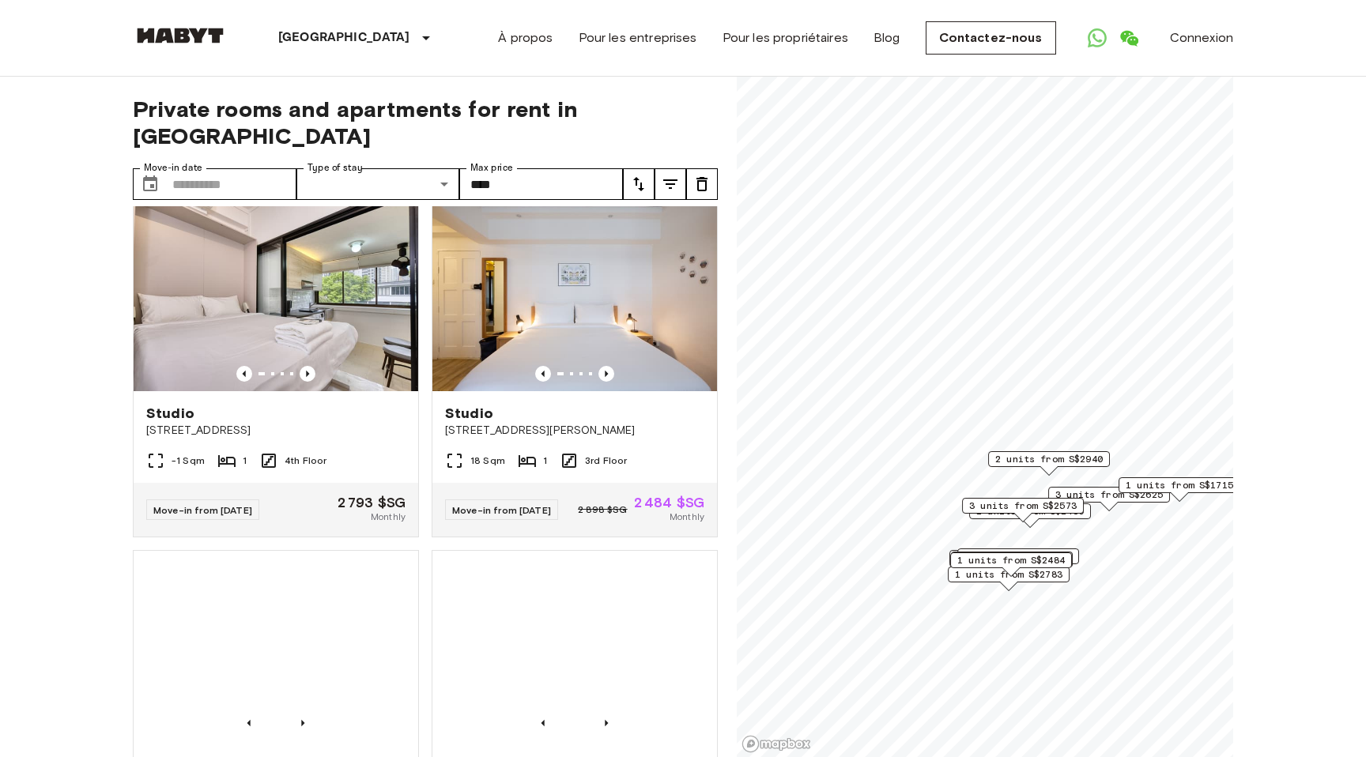
scroll to position [2829, 0]
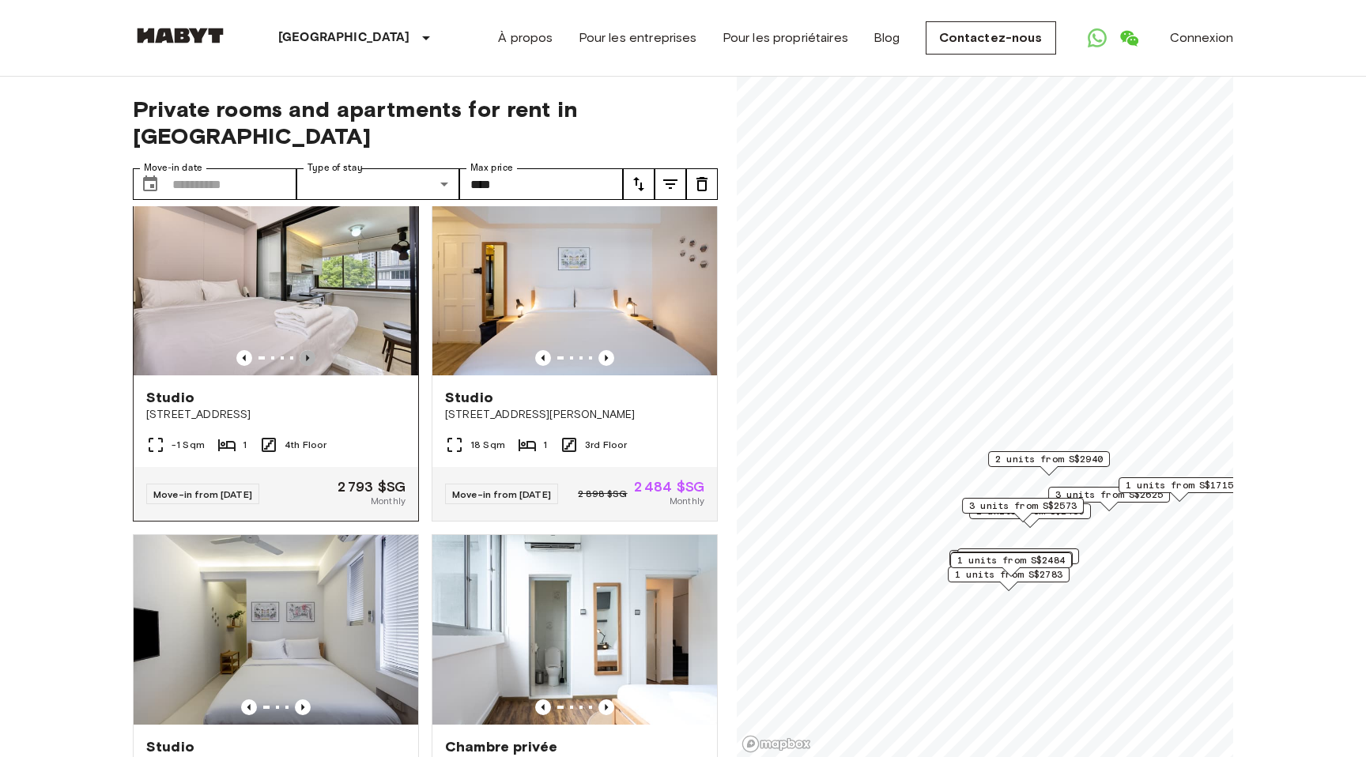
click at [307, 355] on icon "Previous image" at bounding box center [307, 358] width 3 height 6
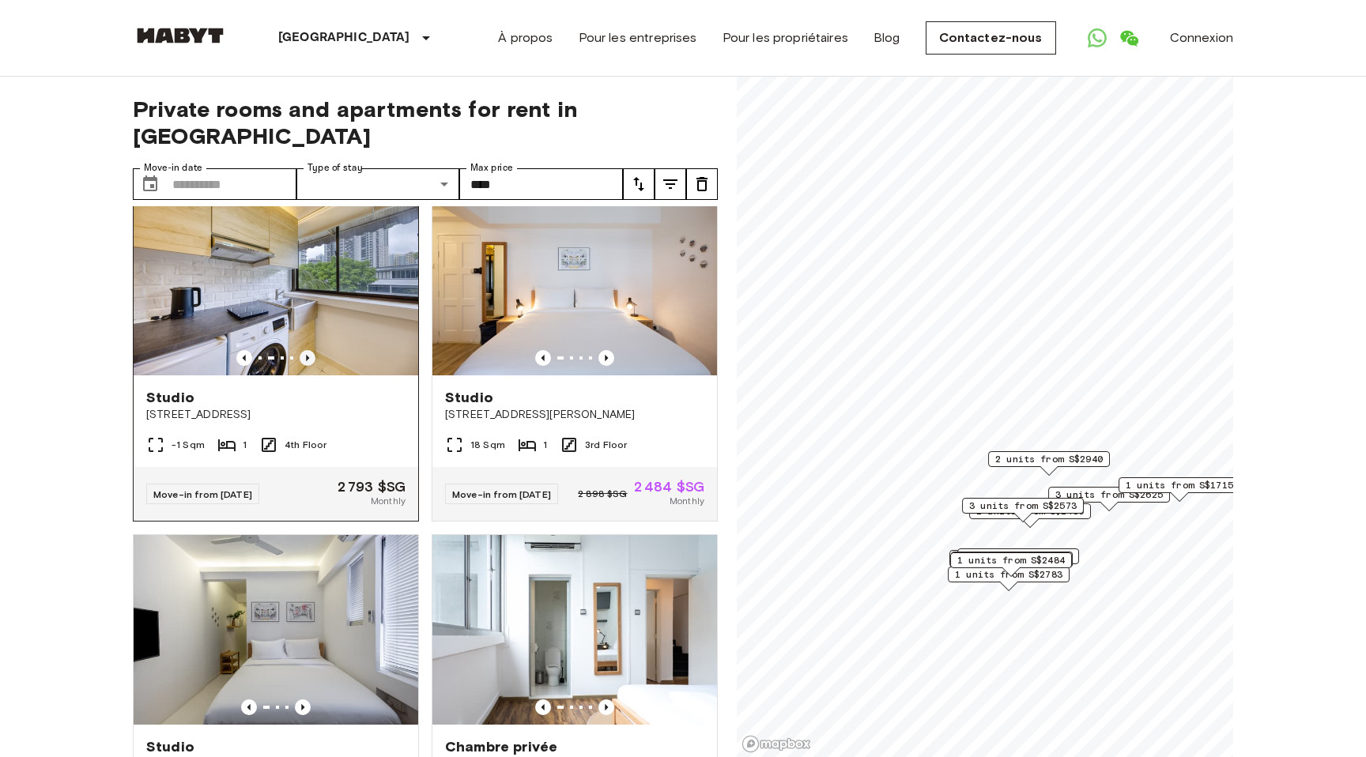
click at [303, 351] on icon "Previous image" at bounding box center [308, 358] width 16 height 16
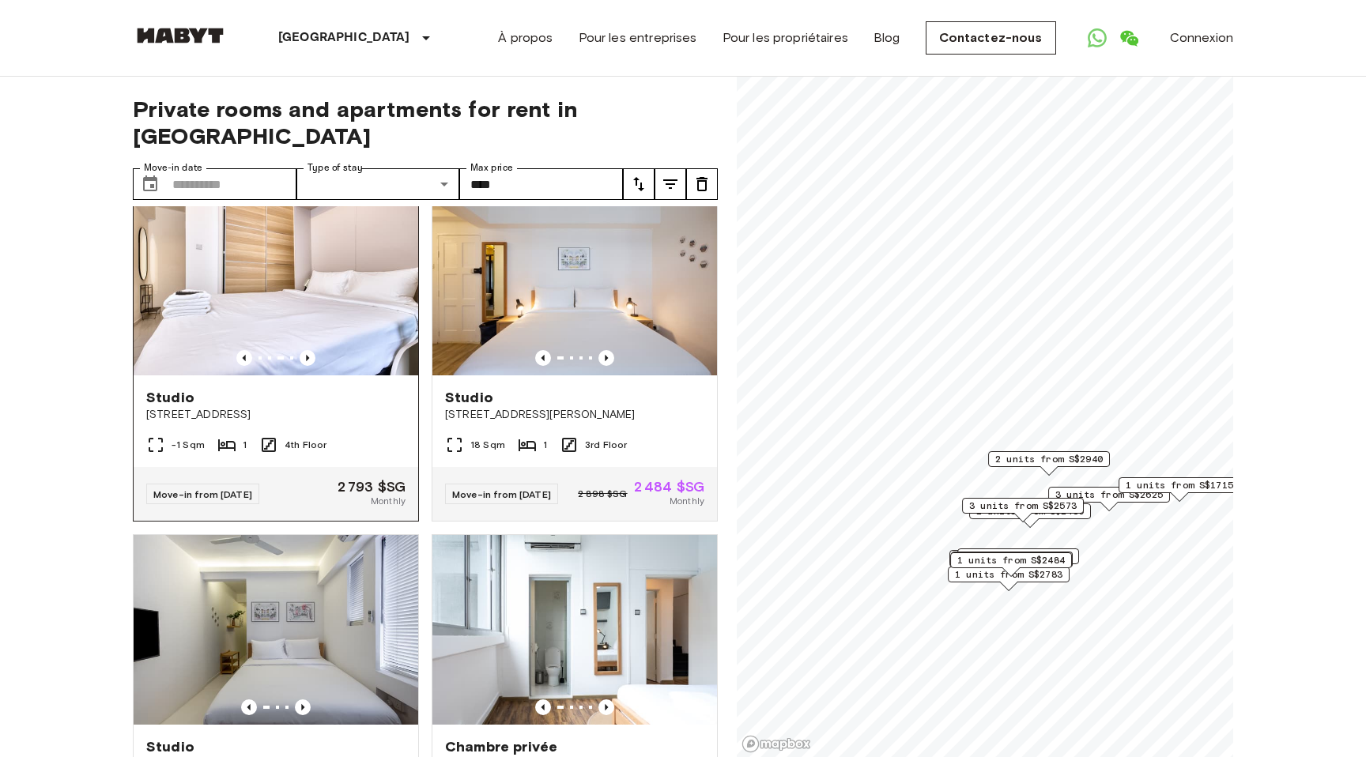
click at [173, 393] on span "Studio" at bounding box center [170, 397] width 48 height 19
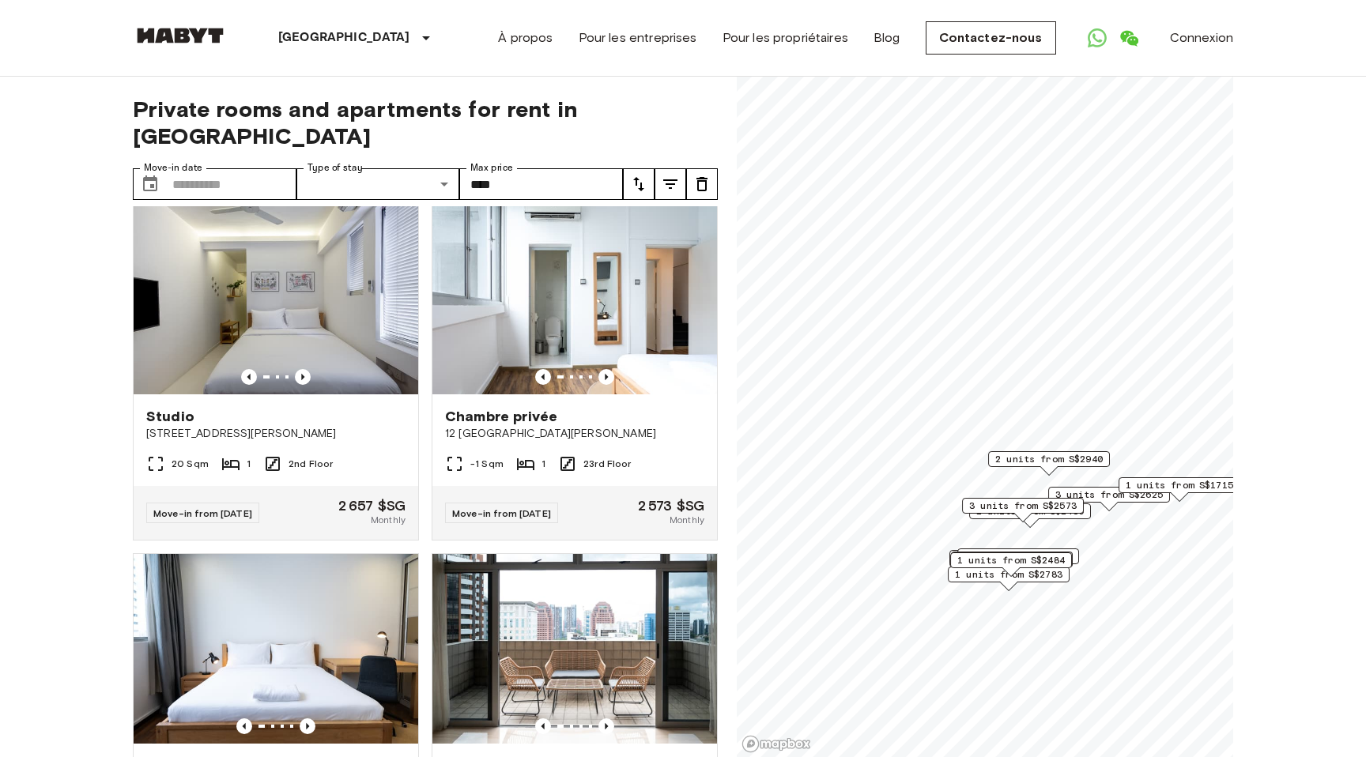
scroll to position [3171, 0]
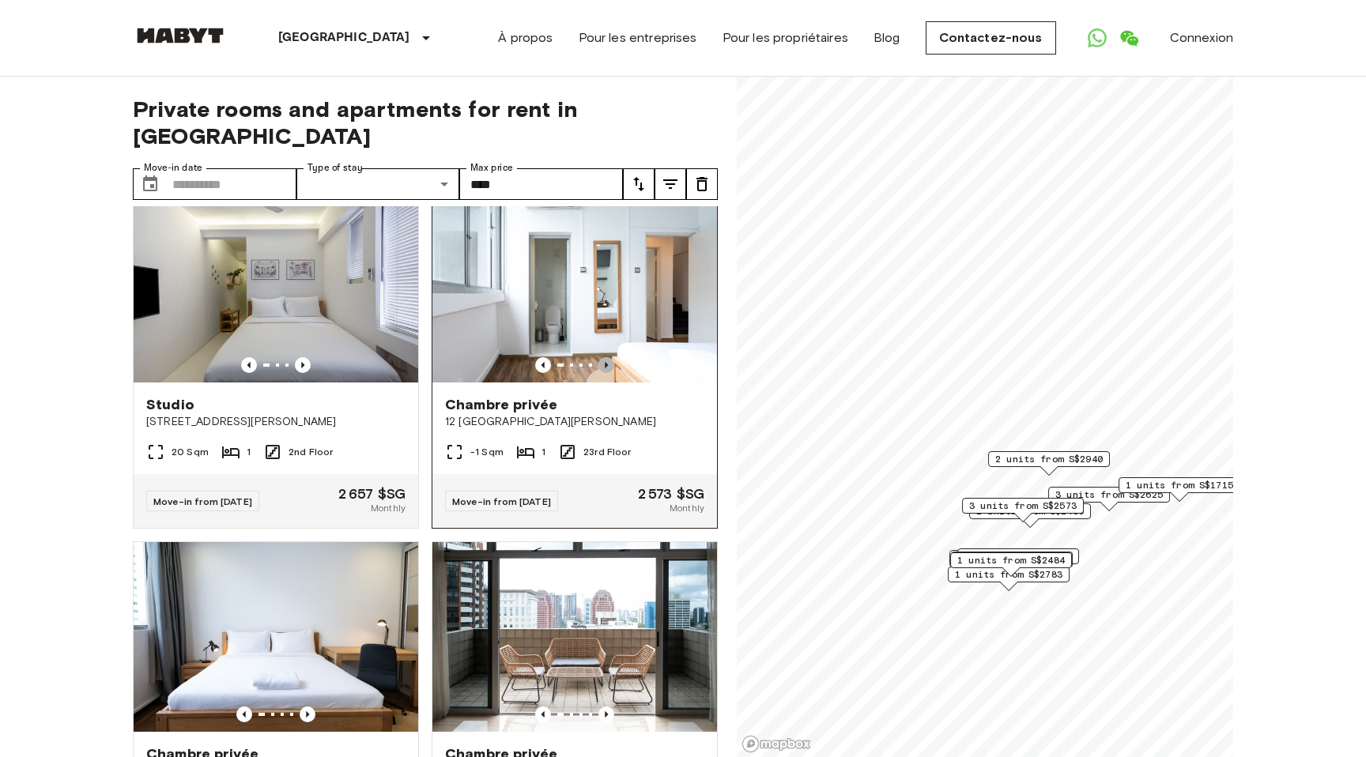
click at [605, 368] on icon "Previous image" at bounding box center [606, 365] width 16 height 16
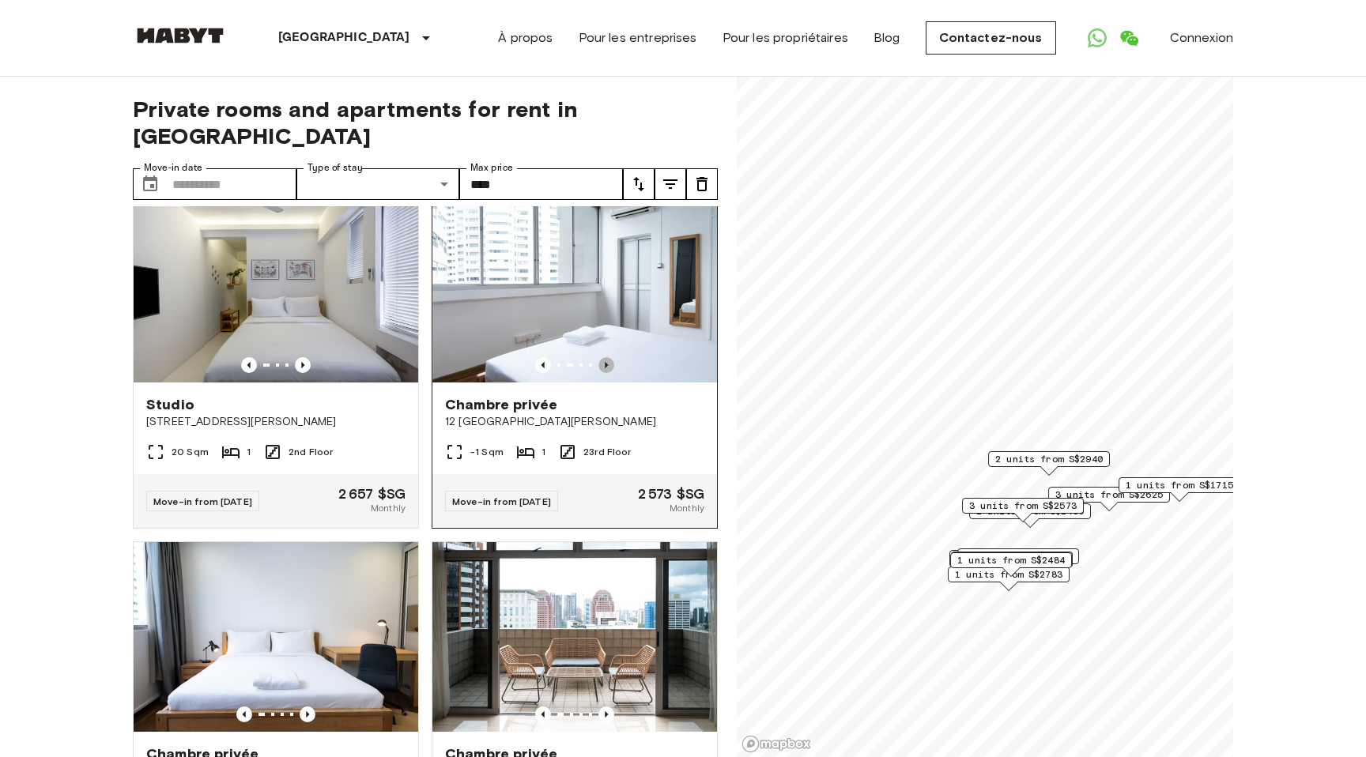
click at [606, 368] on icon "Previous image" at bounding box center [606, 365] width 16 height 16
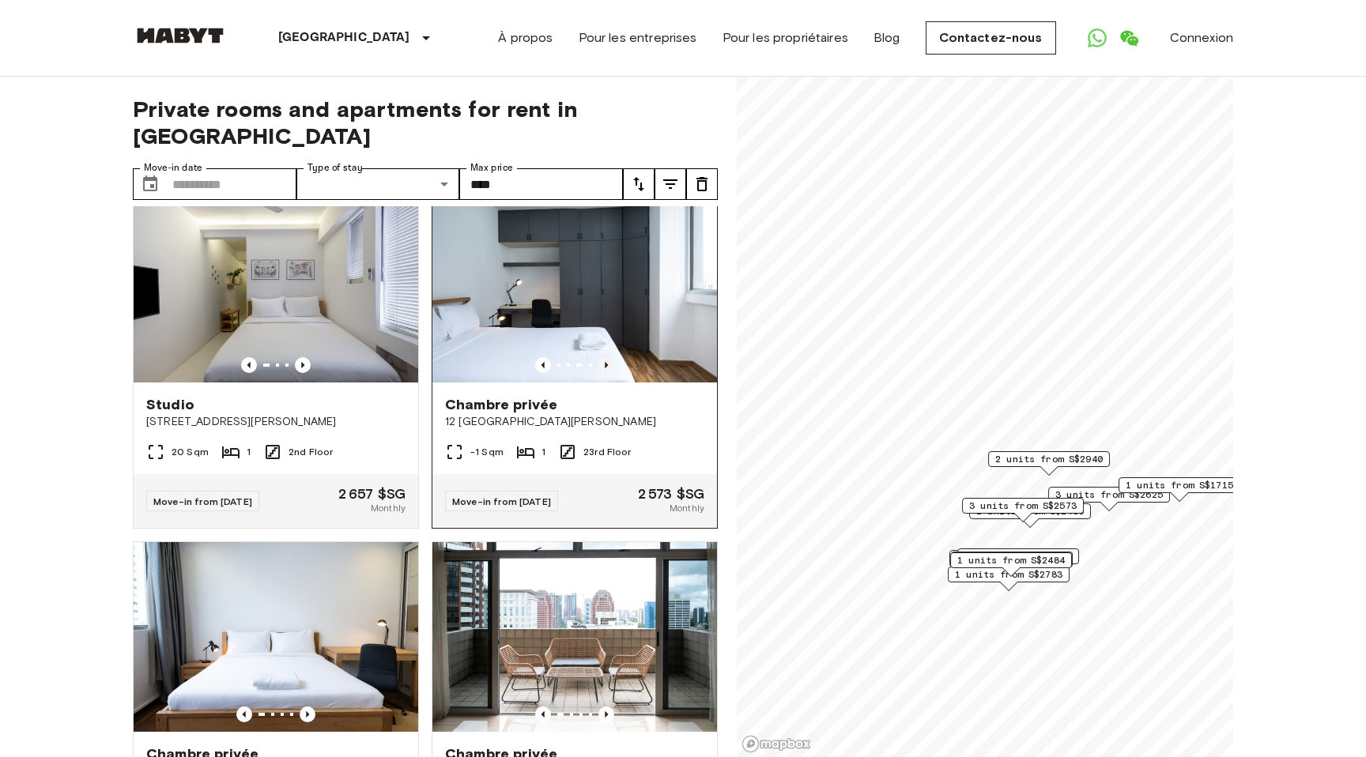
click at [606, 368] on icon "Previous image" at bounding box center [606, 365] width 16 height 16
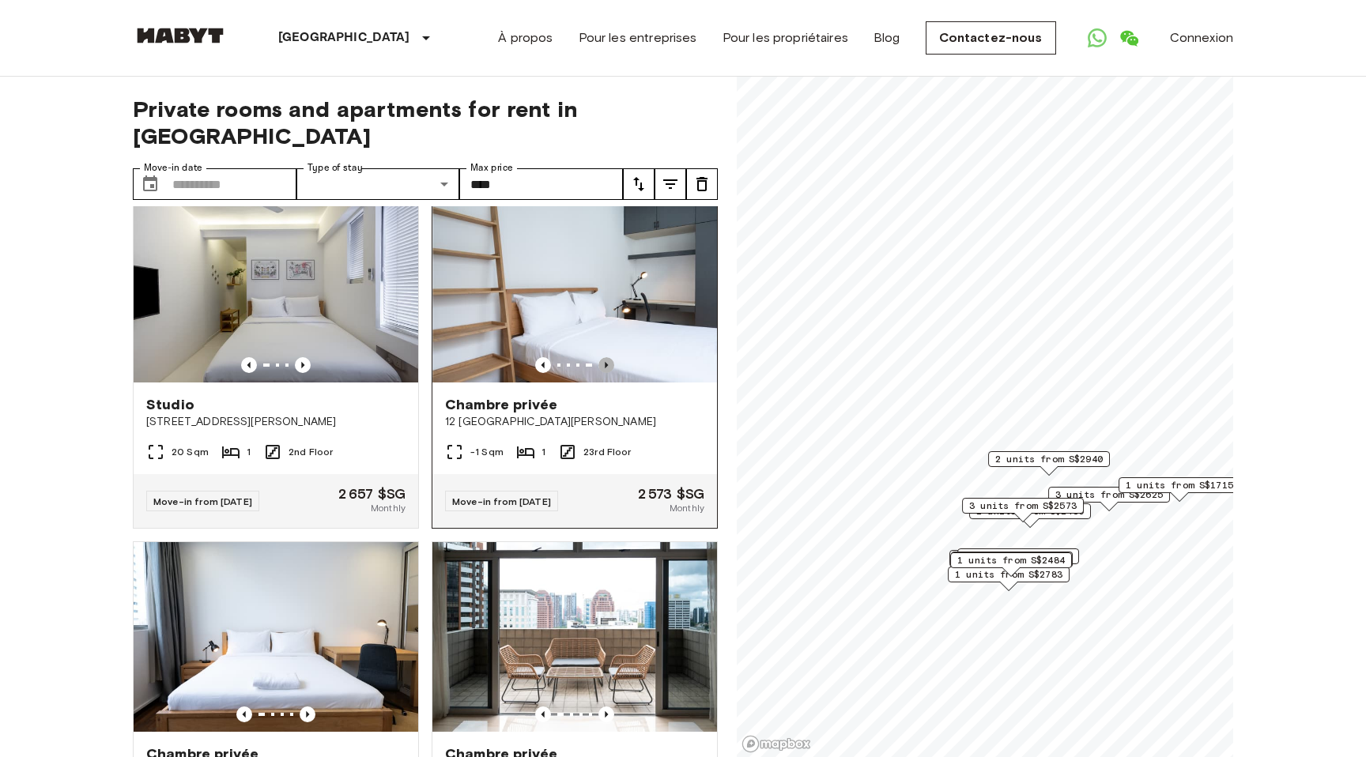
click at [606, 368] on icon "Previous image" at bounding box center [606, 365] width 16 height 16
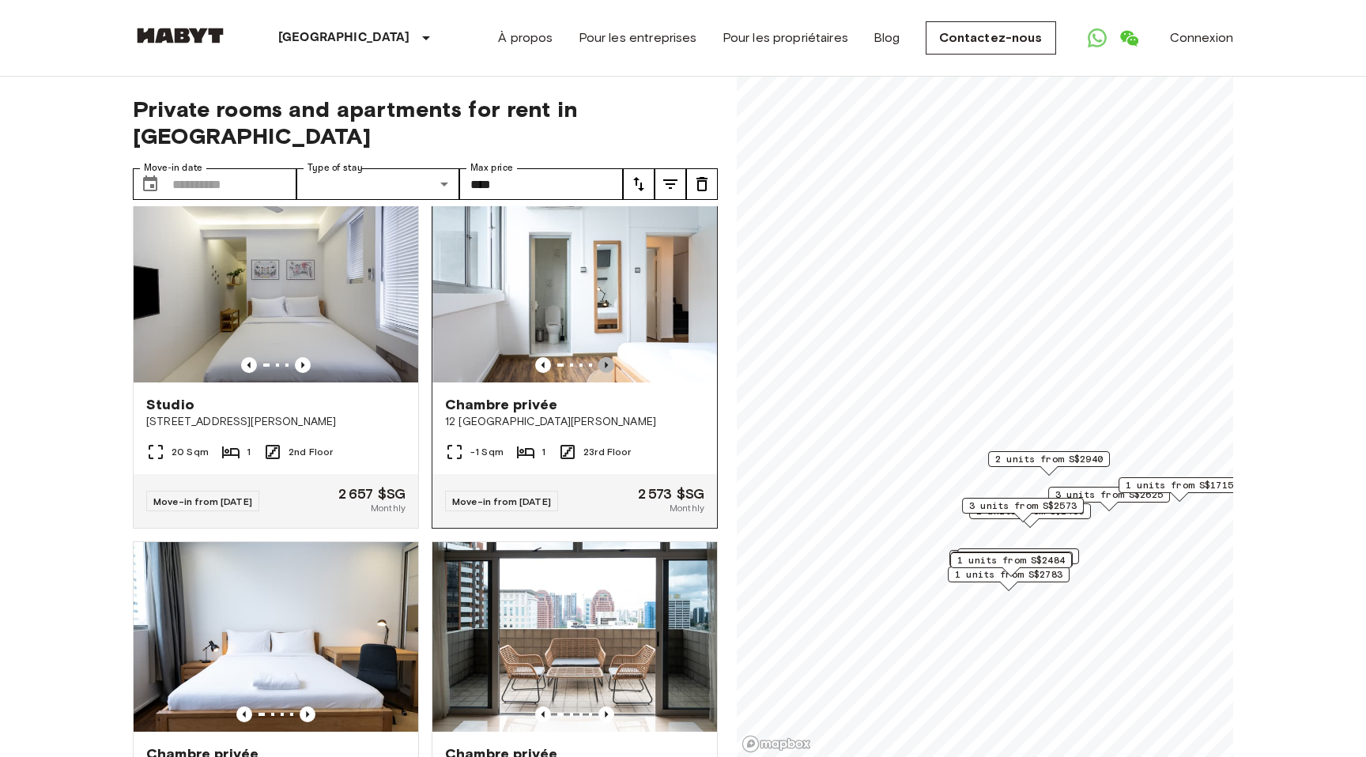
click at [606, 368] on icon "Previous image" at bounding box center [606, 365] width 16 height 16
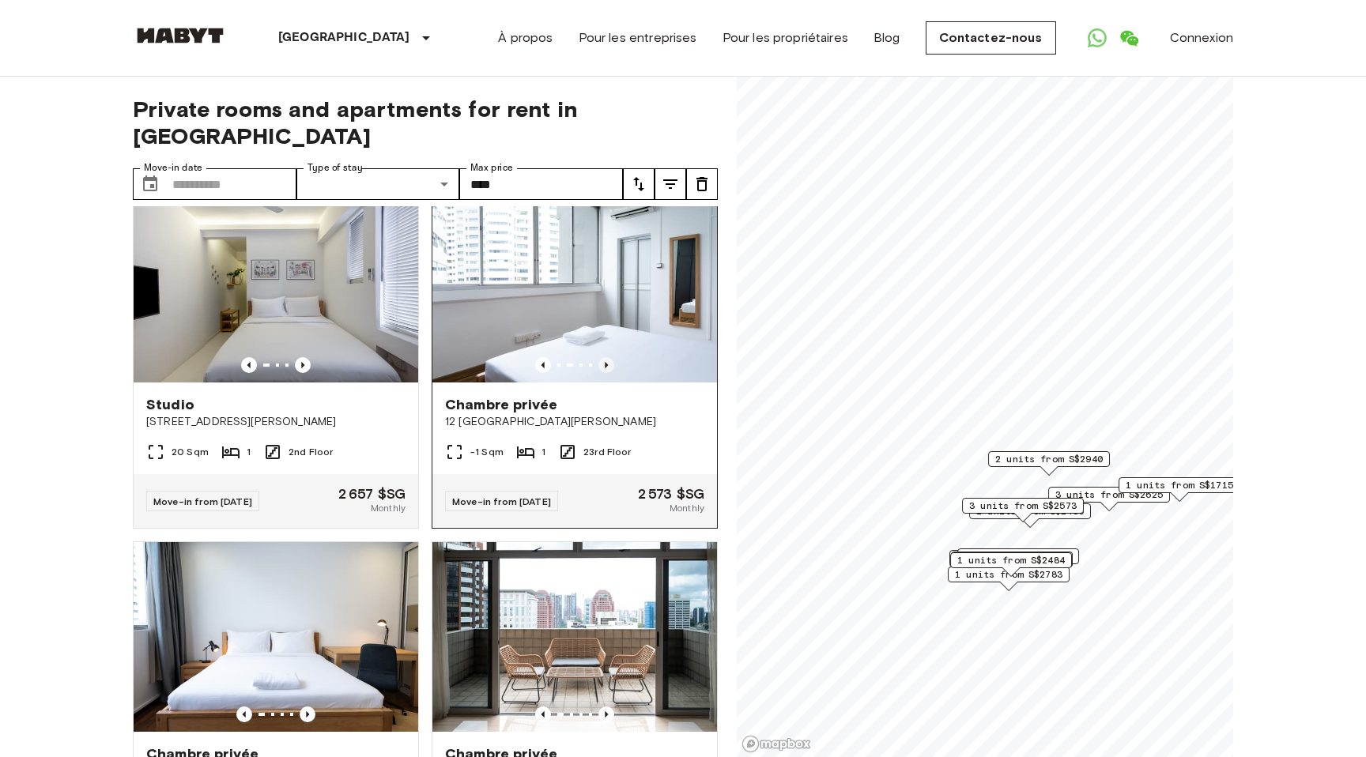
click at [606, 368] on icon "Previous image" at bounding box center [606, 365] width 16 height 16
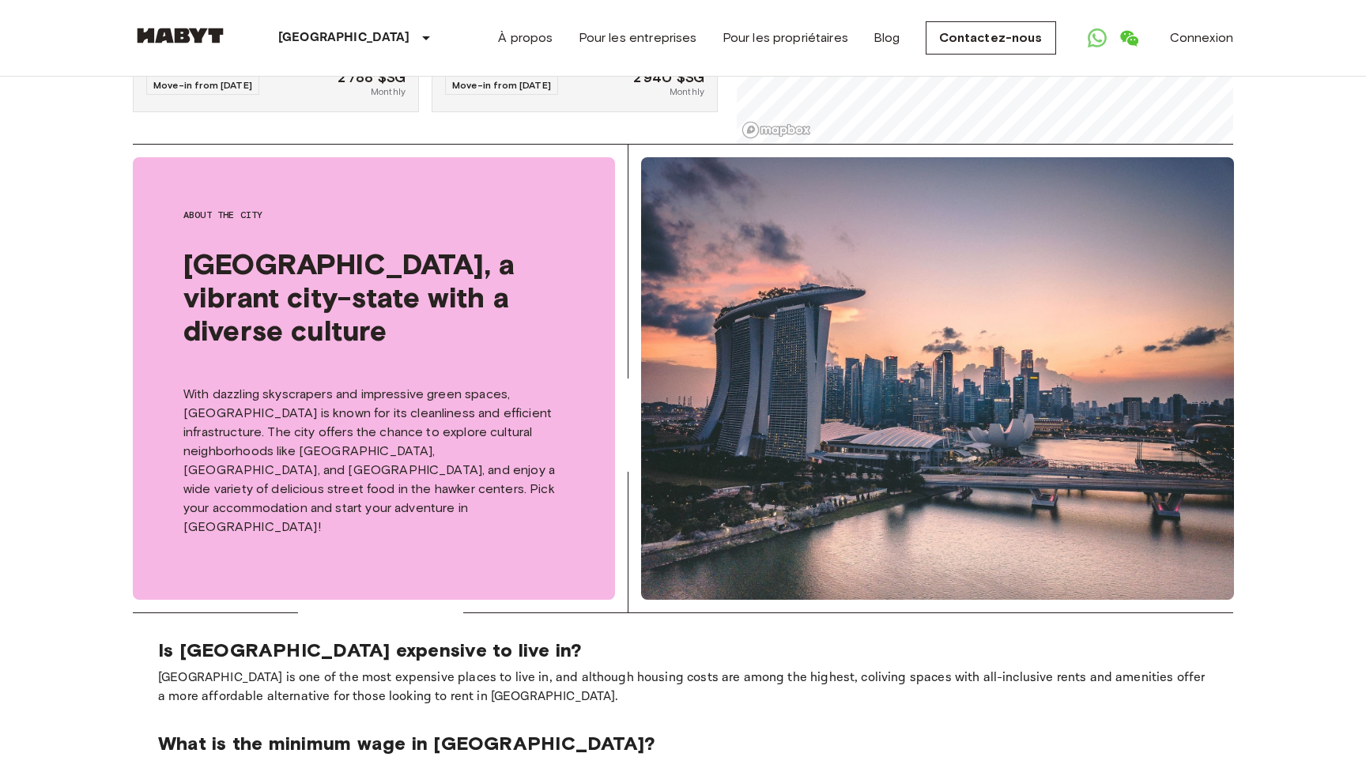
scroll to position [803, 0]
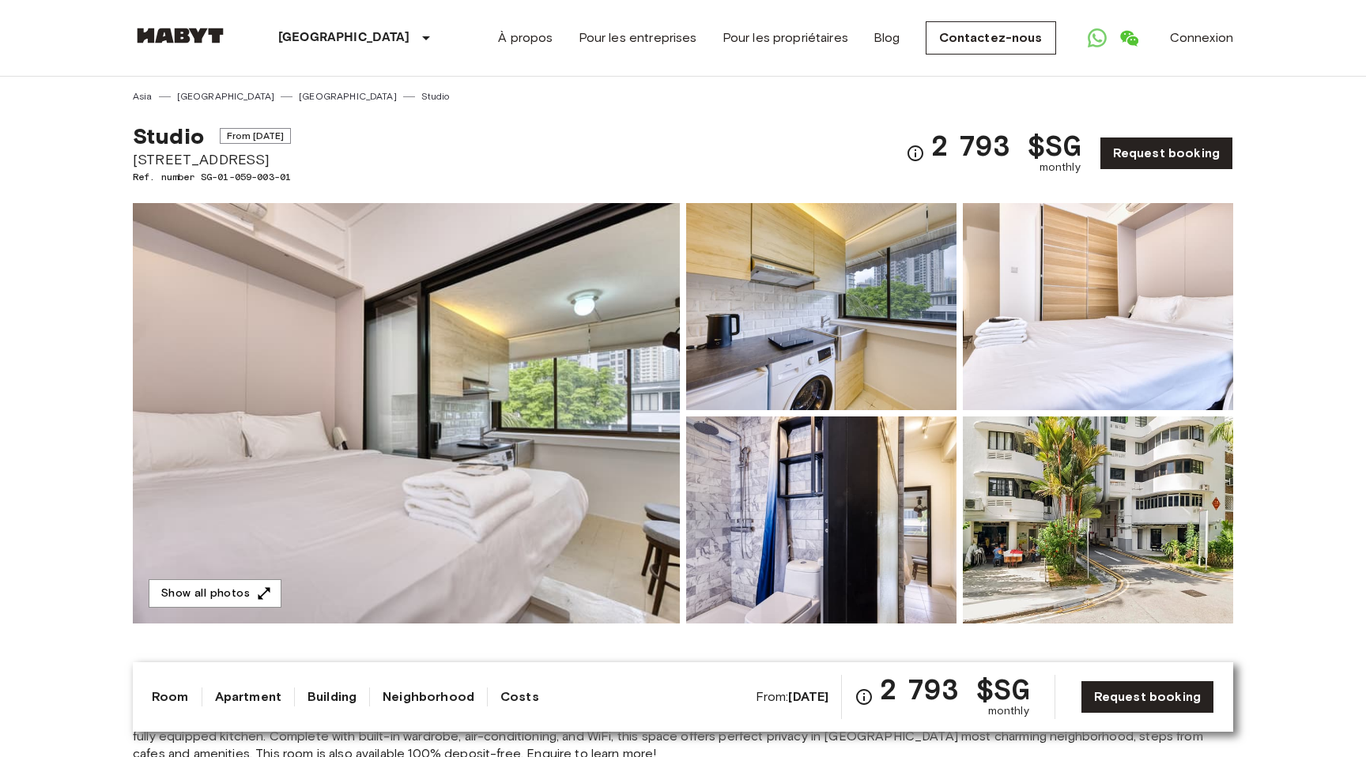
click at [500, 373] on img at bounding box center [406, 413] width 547 height 421
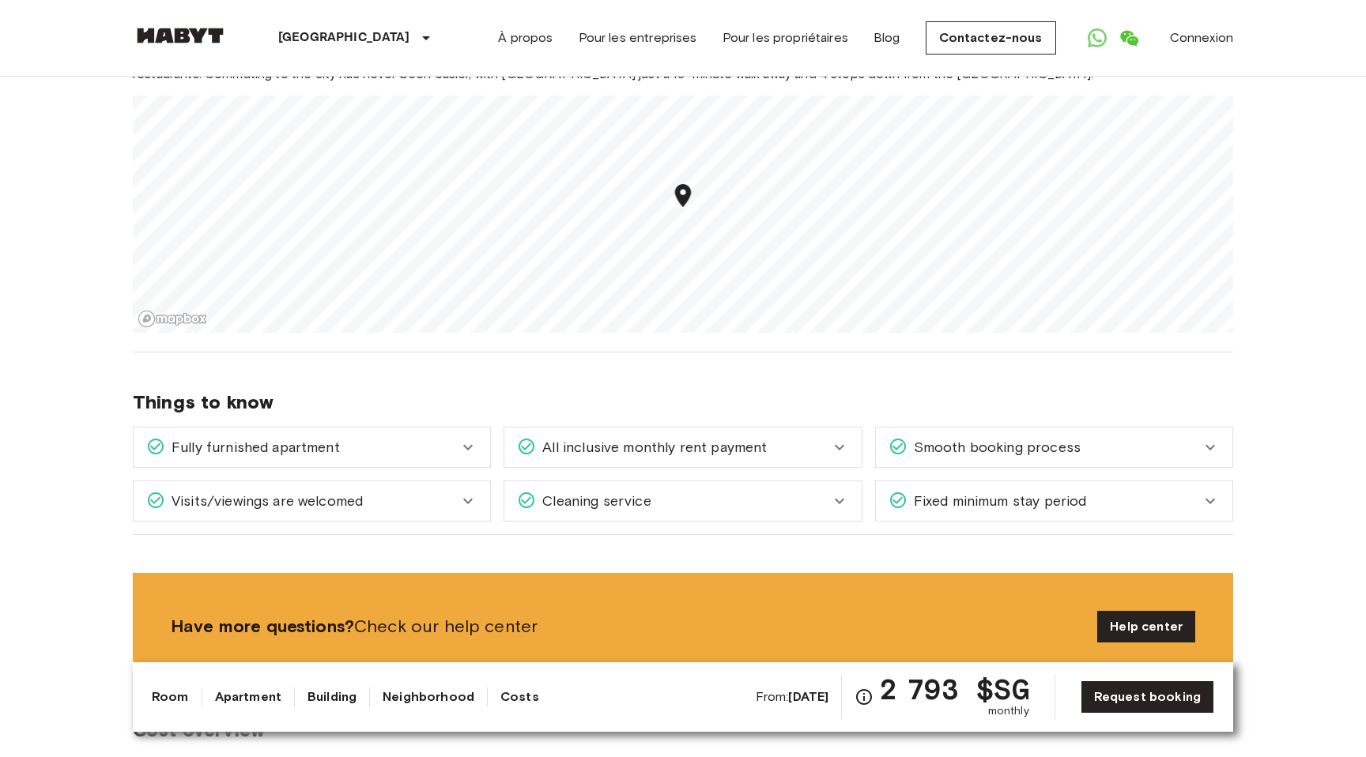
scroll to position [857, 0]
